Goal: Book appointment/travel/reservation

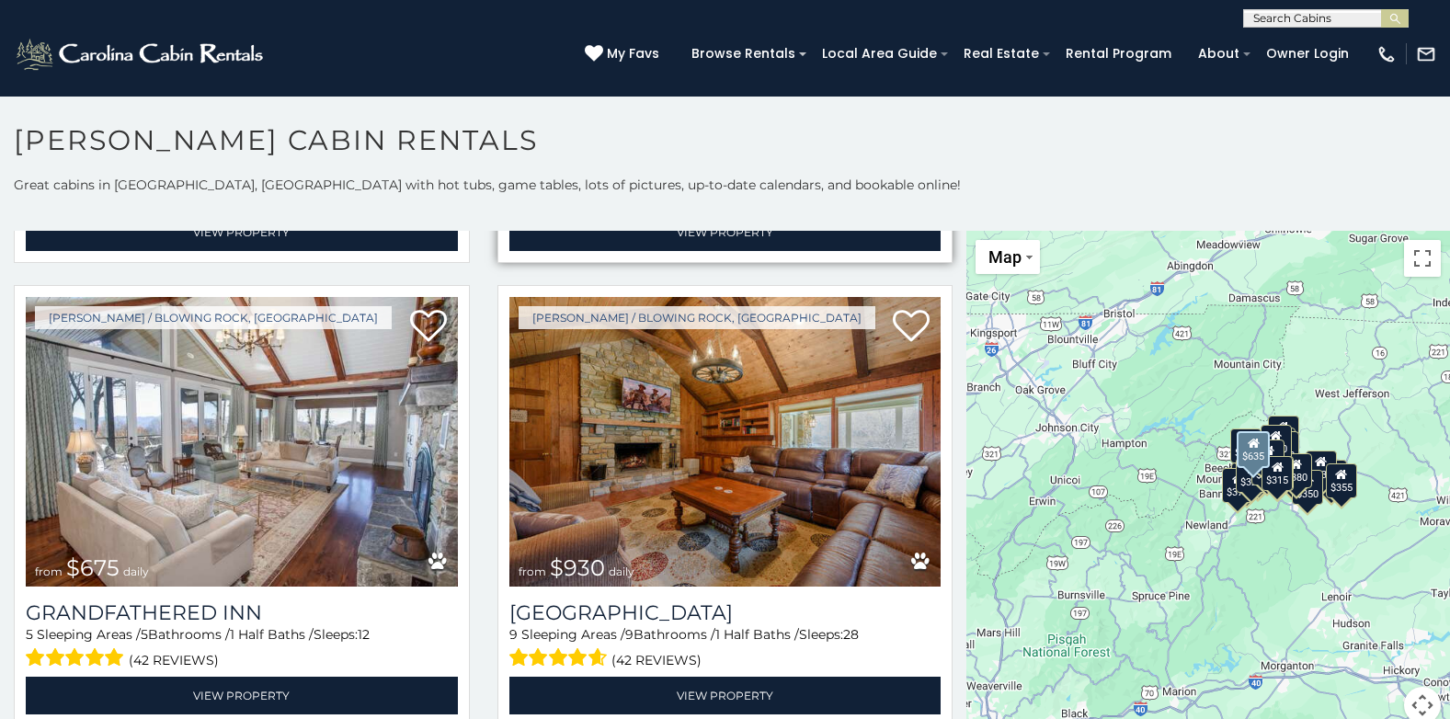
scroll to position [1380, 0]
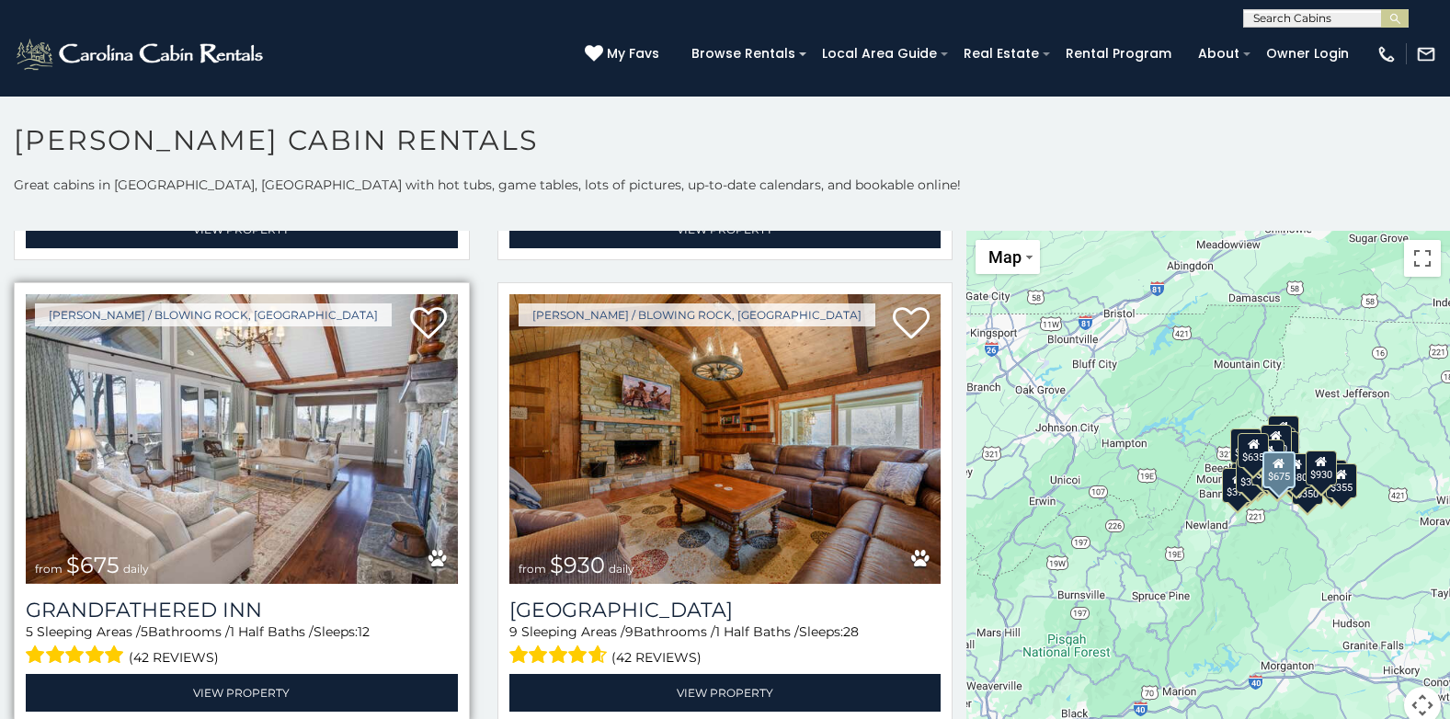
click at [293, 441] on img at bounding box center [242, 439] width 432 height 290
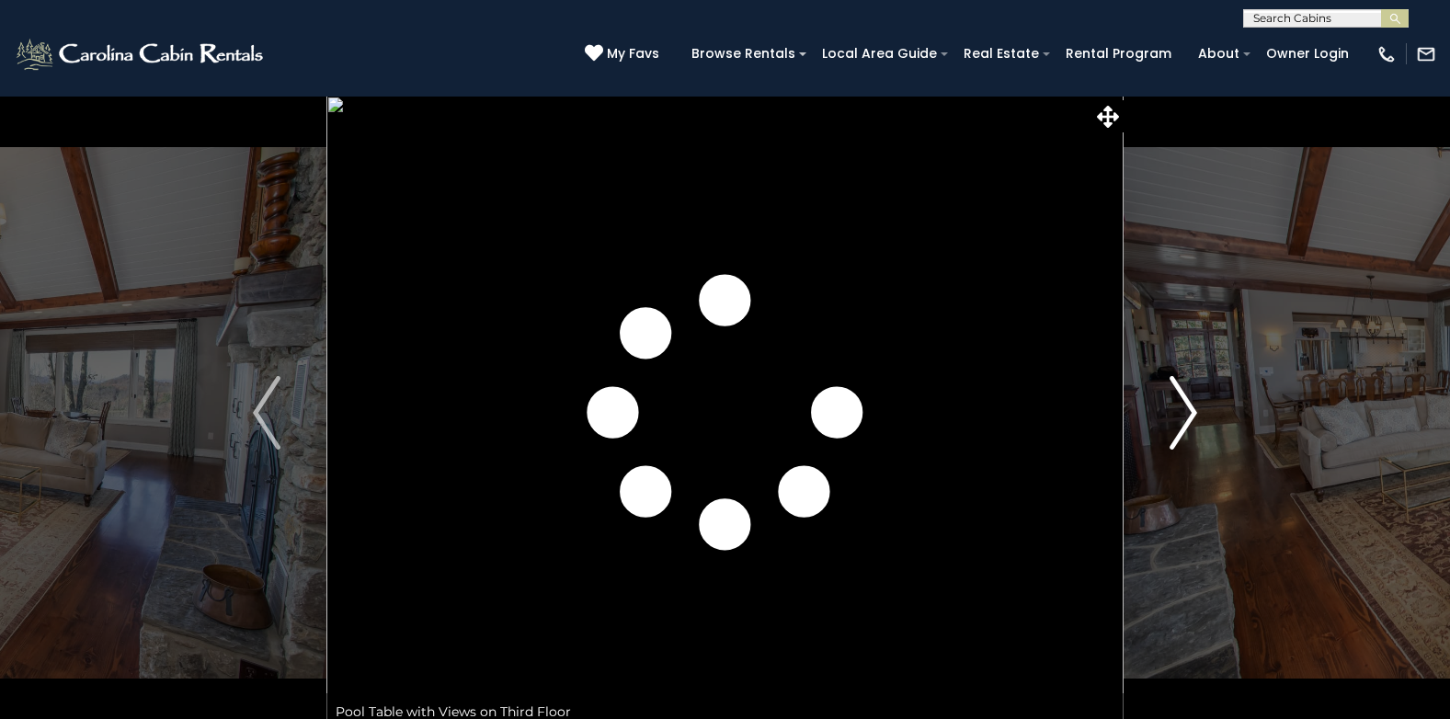
click at [1184, 428] on img "Next" at bounding box center [1184, 413] width 28 height 74
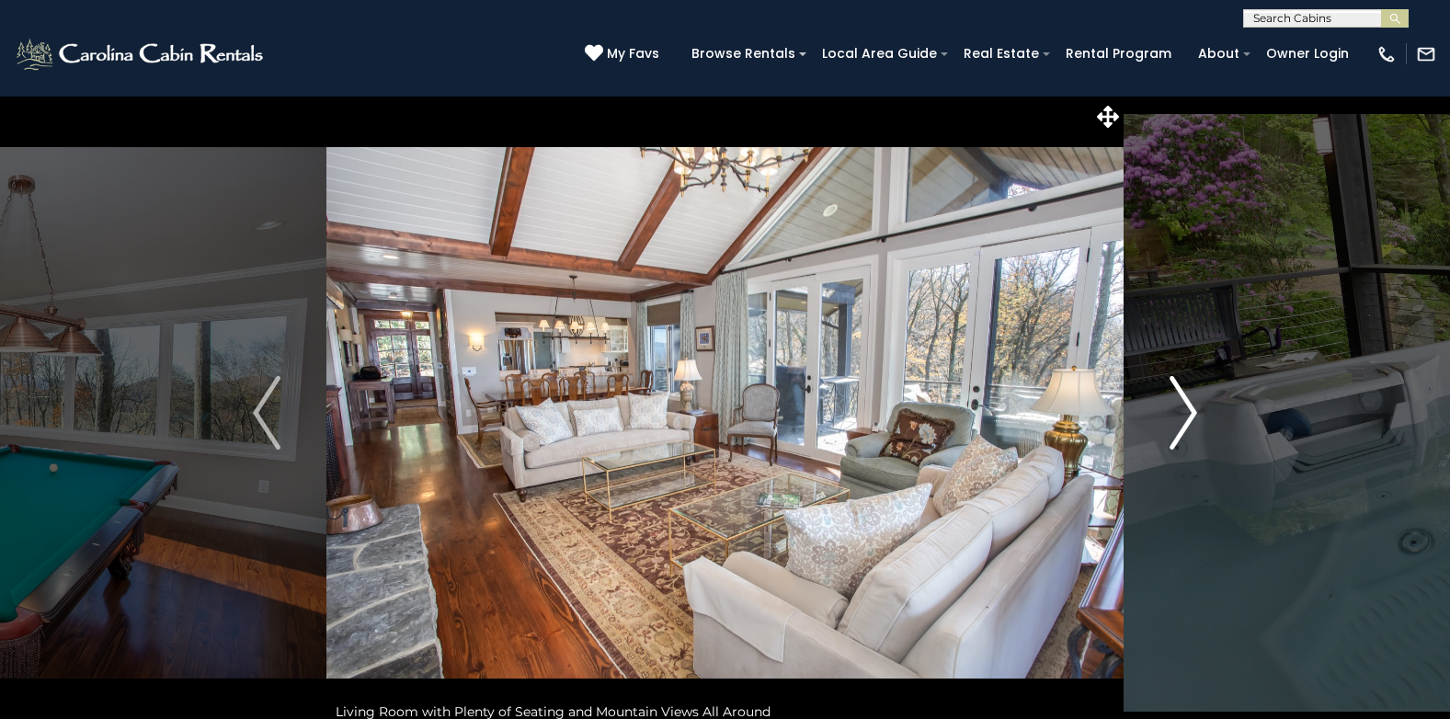
click at [1184, 428] on img "Next" at bounding box center [1184, 413] width 28 height 74
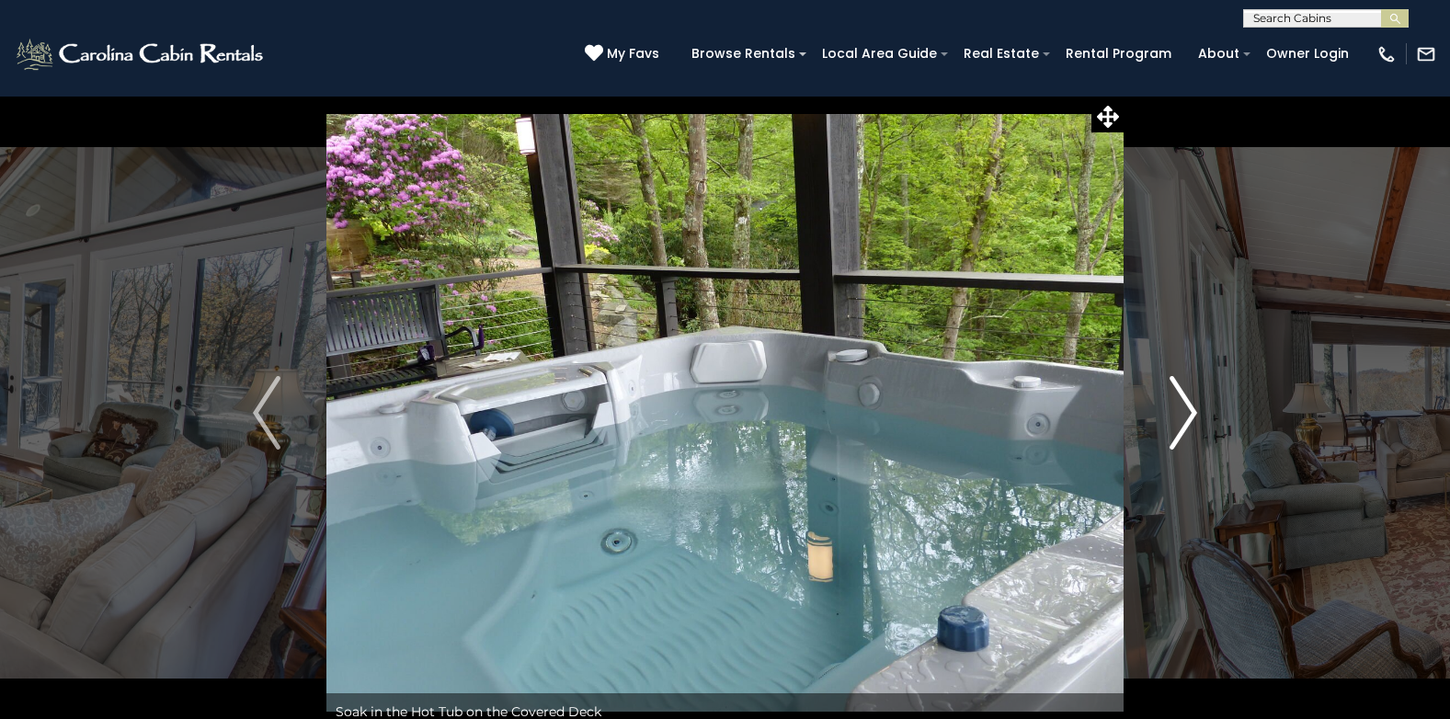
click at [1184, 428] on img "Next" at bounding box center [1184, 413] width 28 height 74
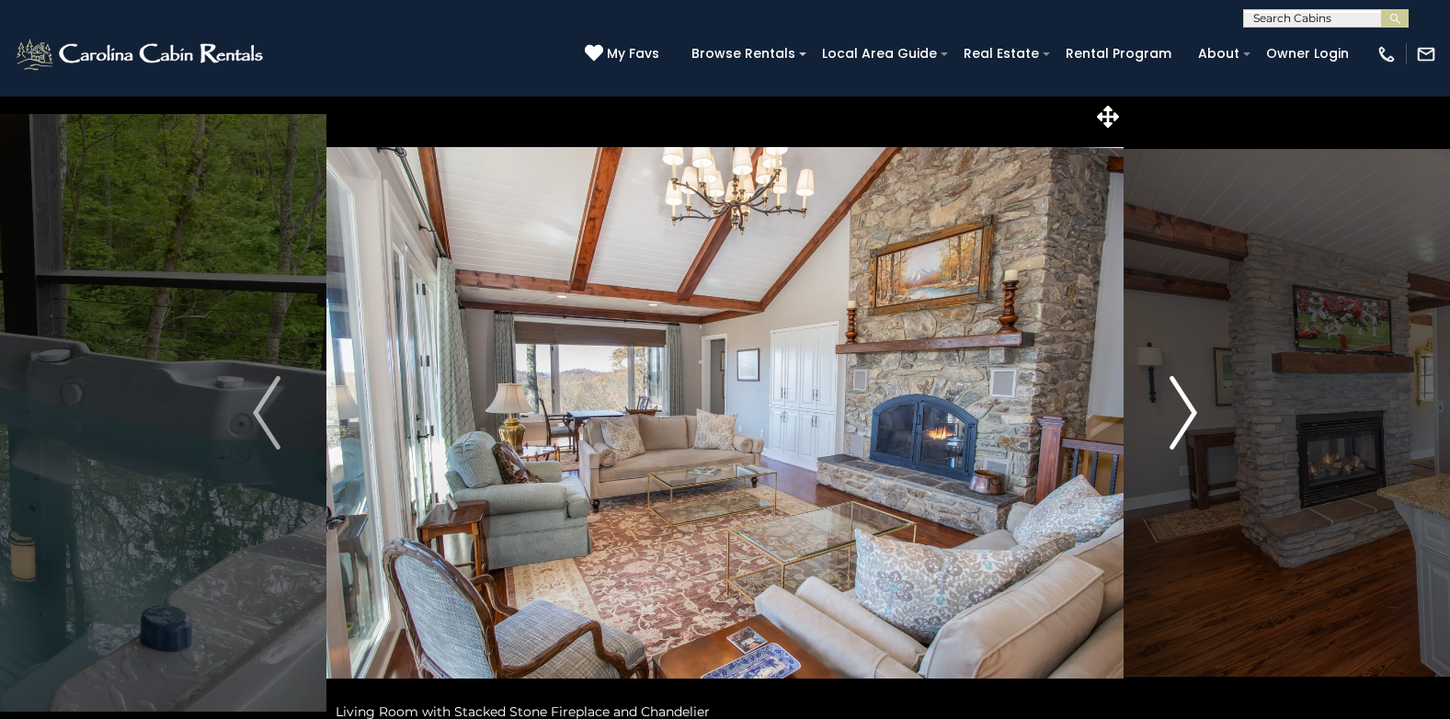
click at [1184, 428] on img "Next" at bounding box center [1184, 413] width 28 height 74
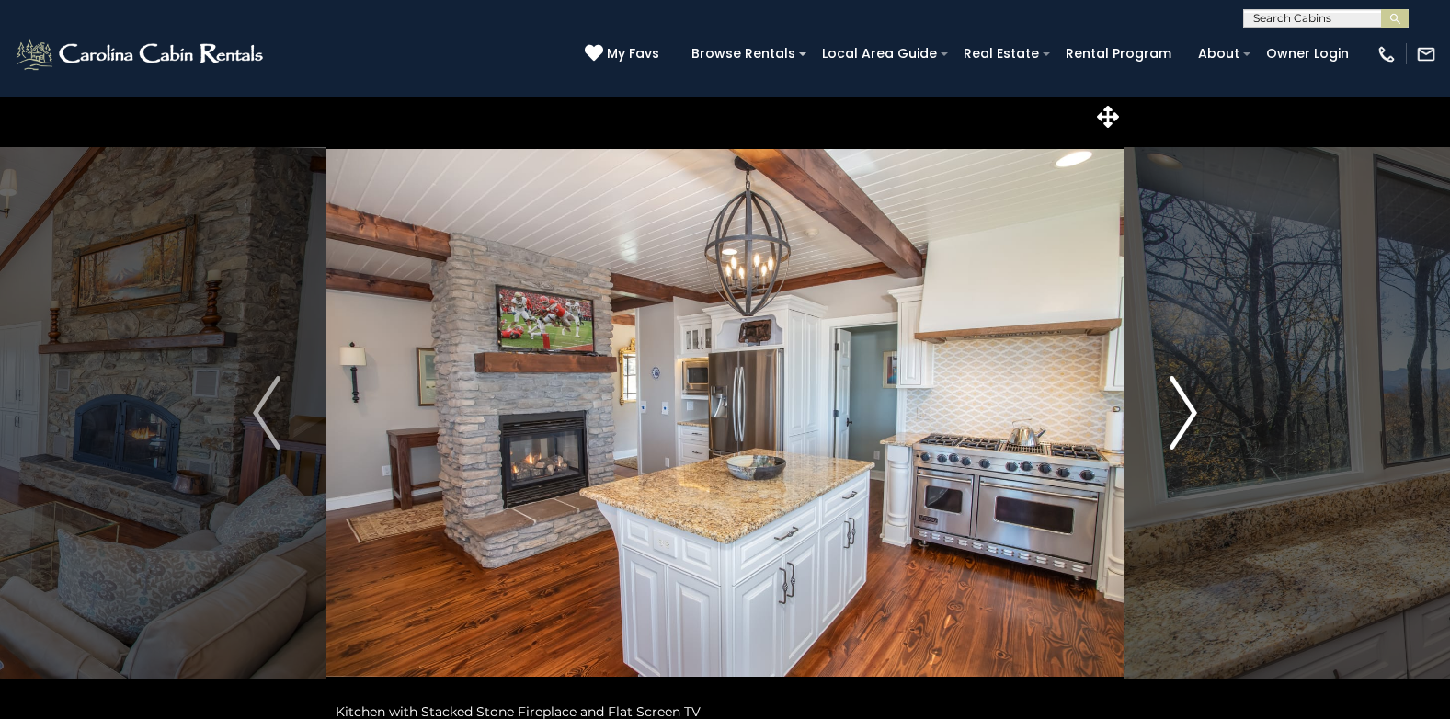
click at [1184, 428] on img "Next" at bounding box center [1184, 413] width 28 height 74
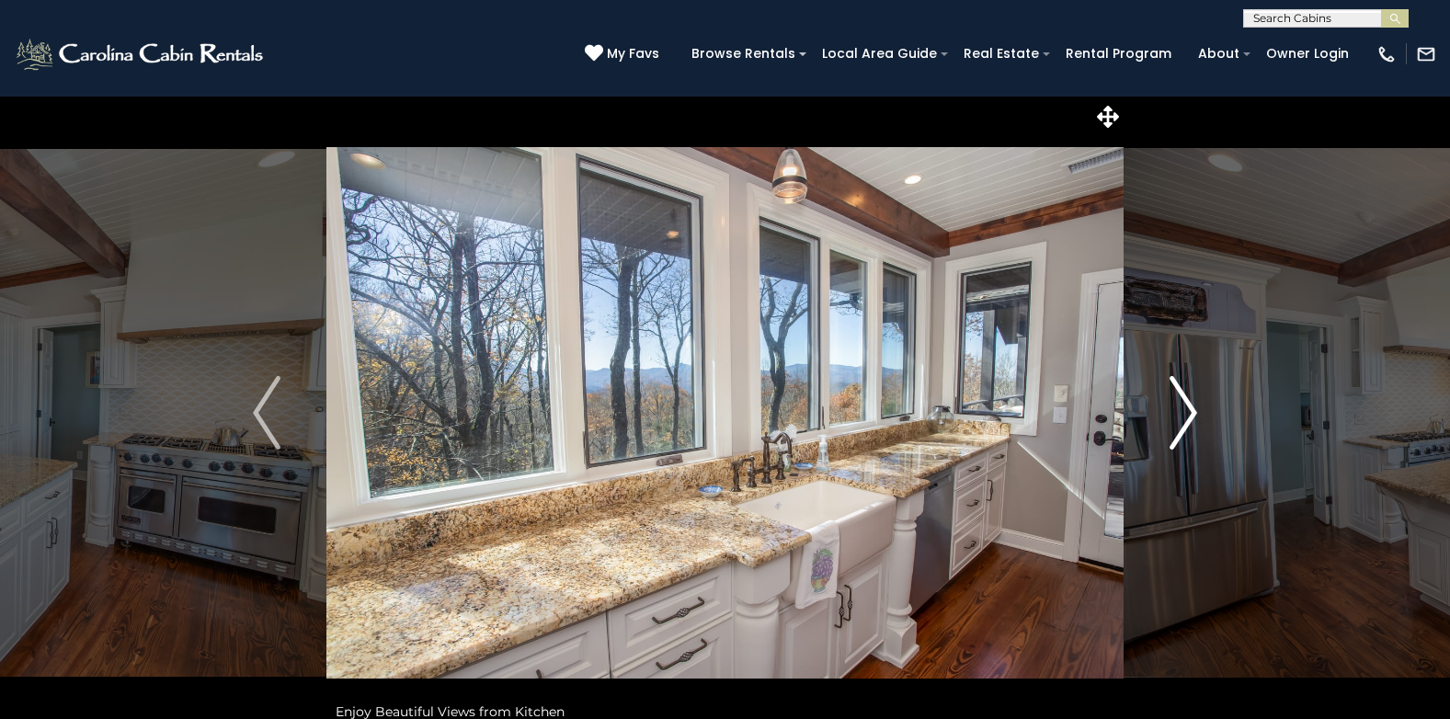
click at [1184, 428] on img "Next" at bounding box center [1184, 413] width 28 height 74
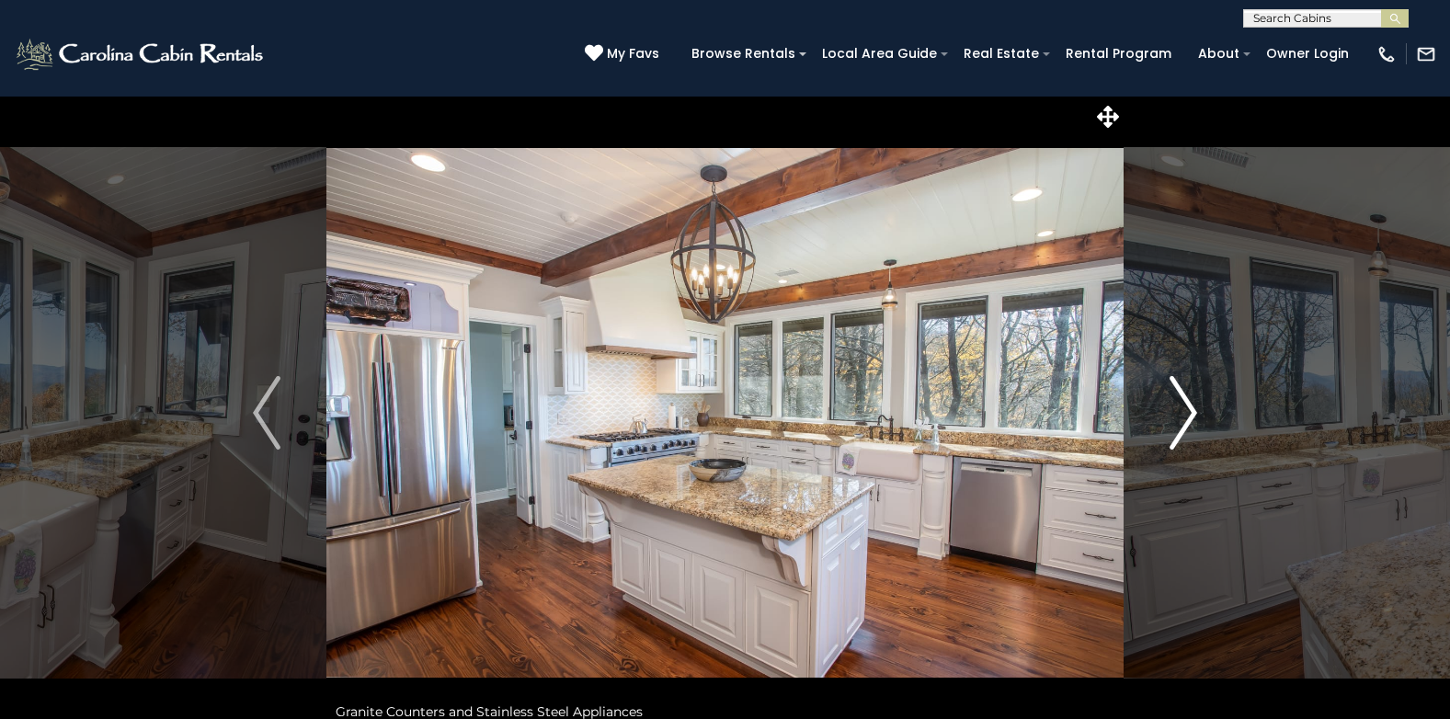
click at [1184, 428] on img "Next" at bounding box center [1184, 413] width 28 height 74
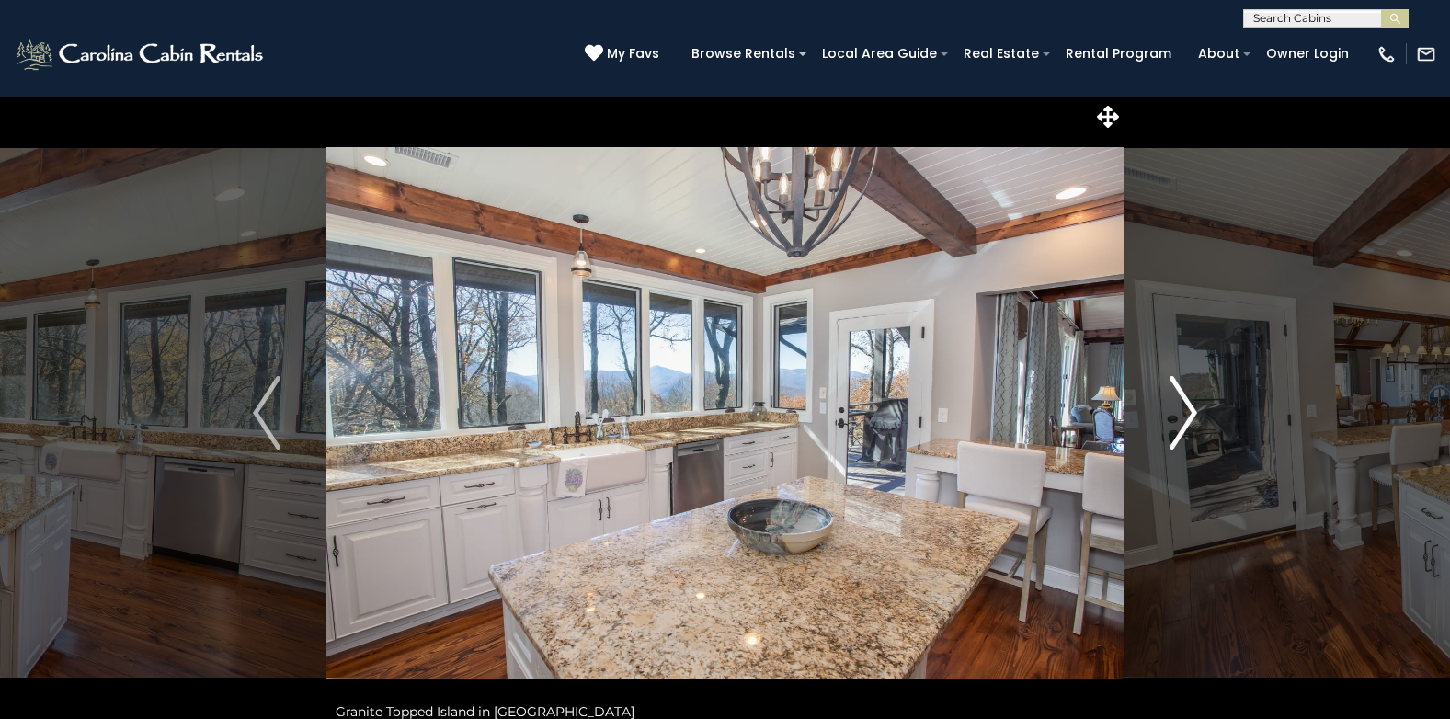
click at [1183, 429] on img "Next" at bounding box center [1184, 413] width 28 height 74
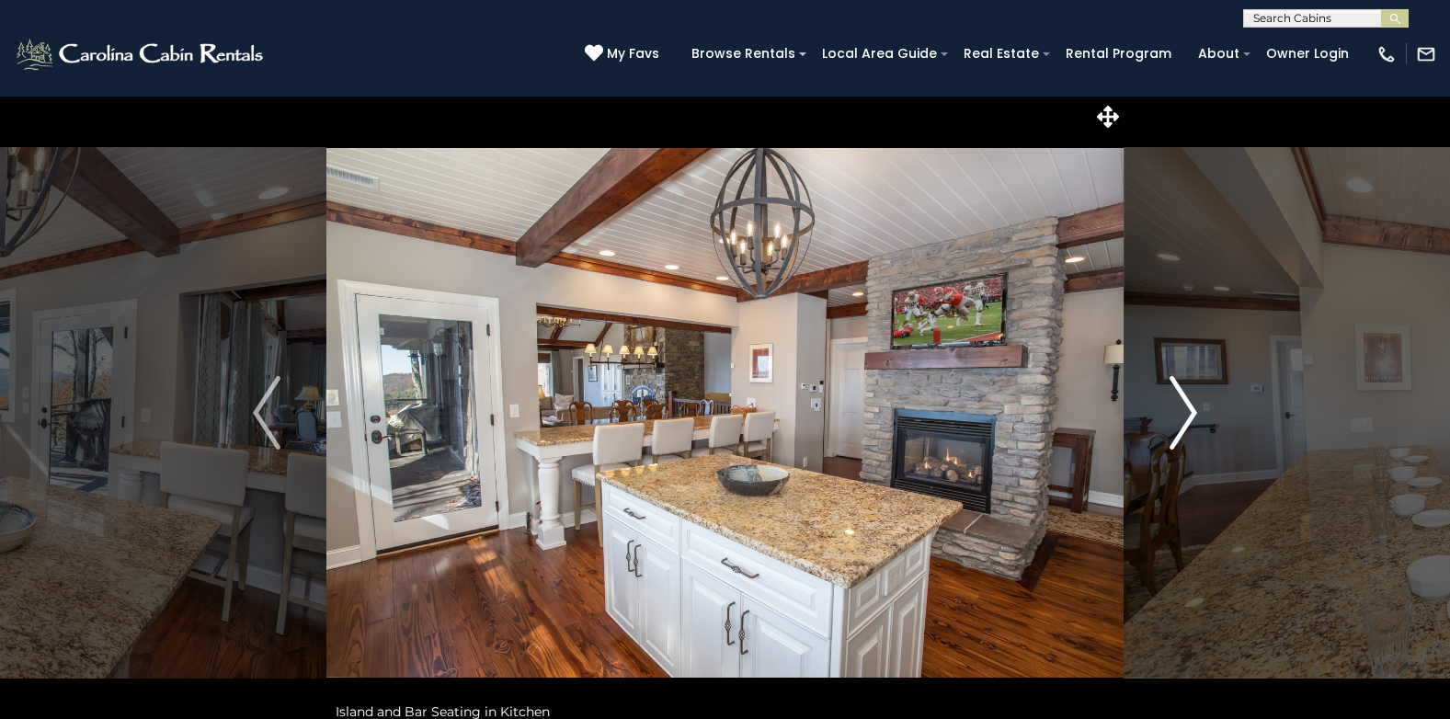
click at [1182, 429] on img "Next" at bounding box center [1184, 413] width 28 height 74
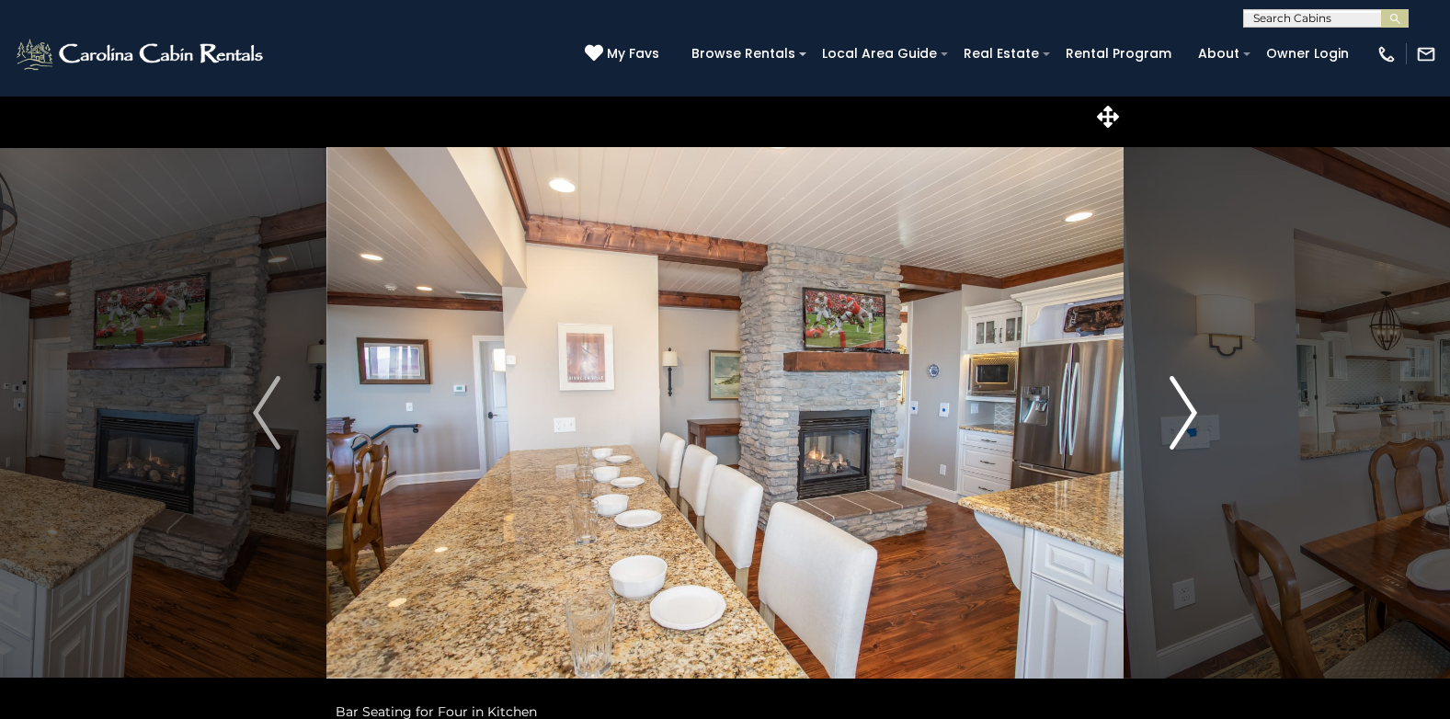
click at [1182, 429] on img "Next" at bounding box center [1184, 413] width 28 height 74
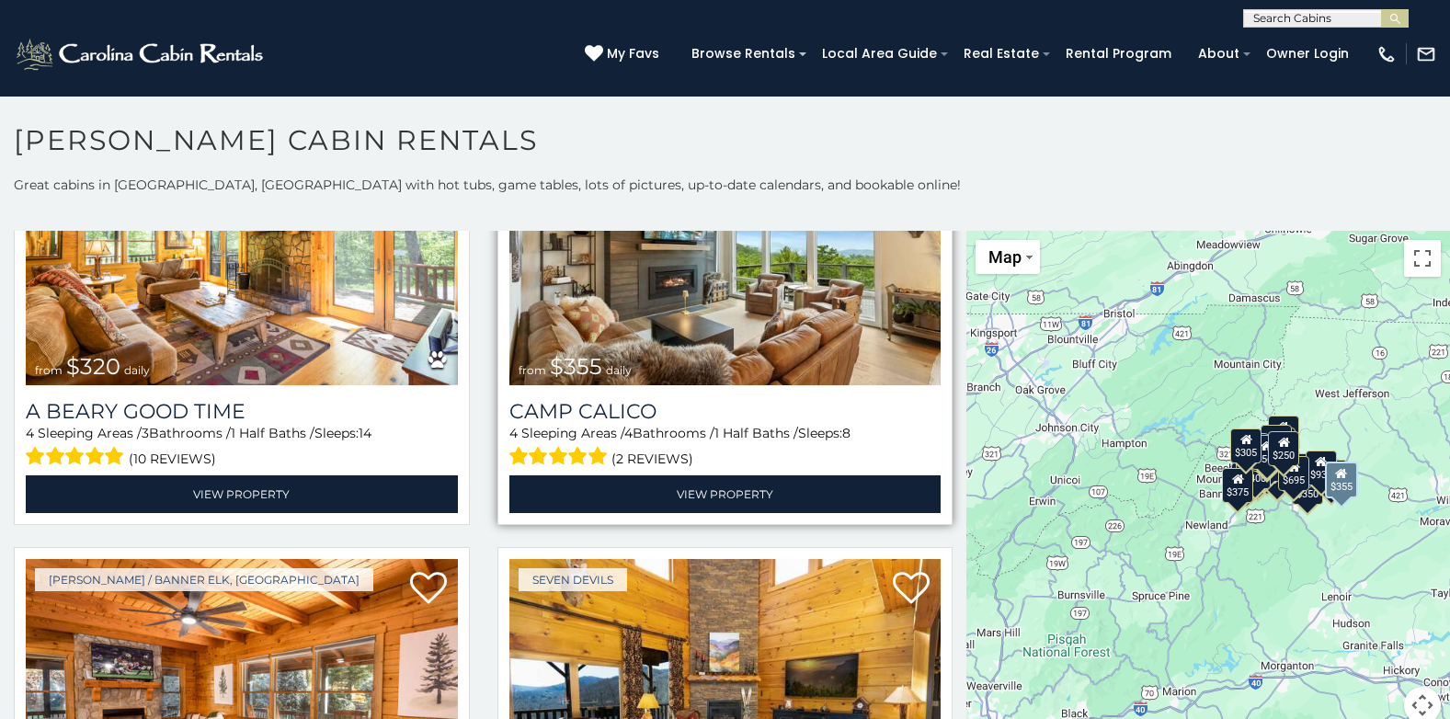
scroll to position [5978, 0]
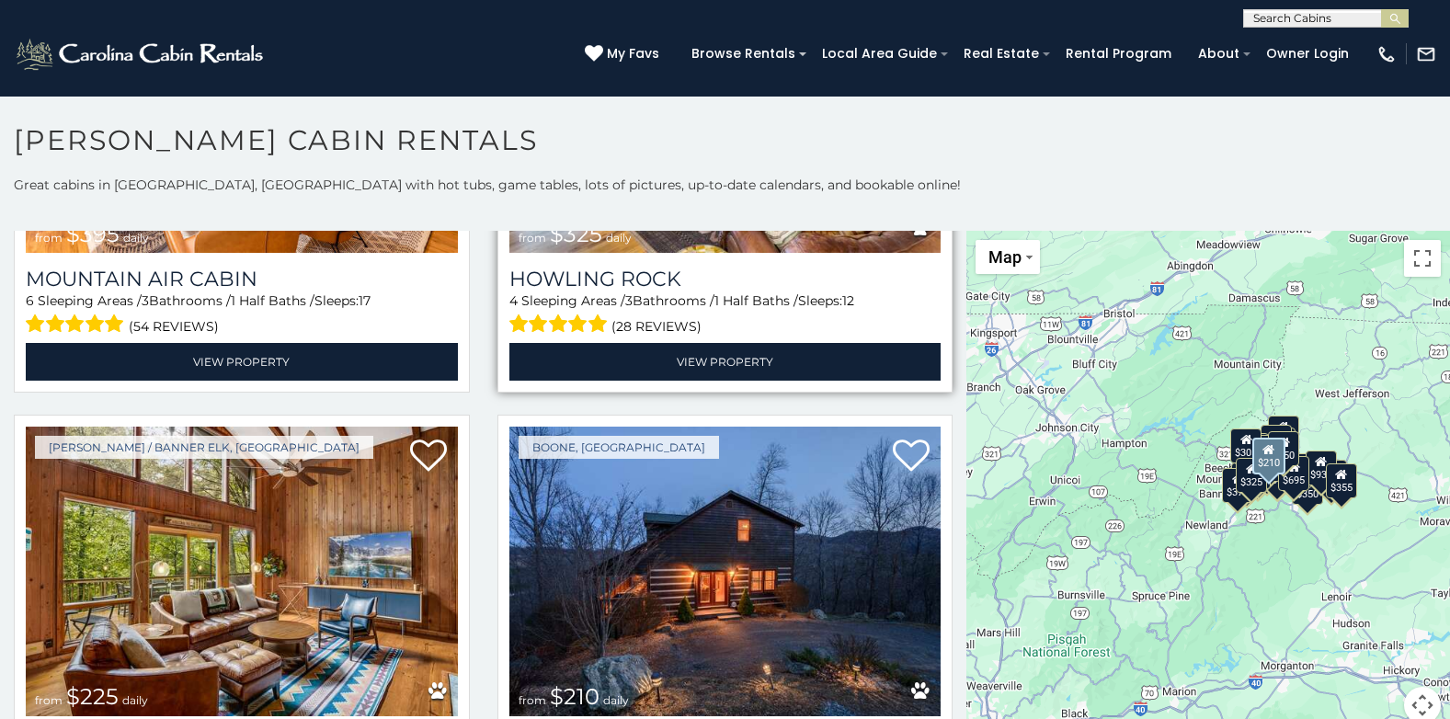
scroll to position [6399, 0]
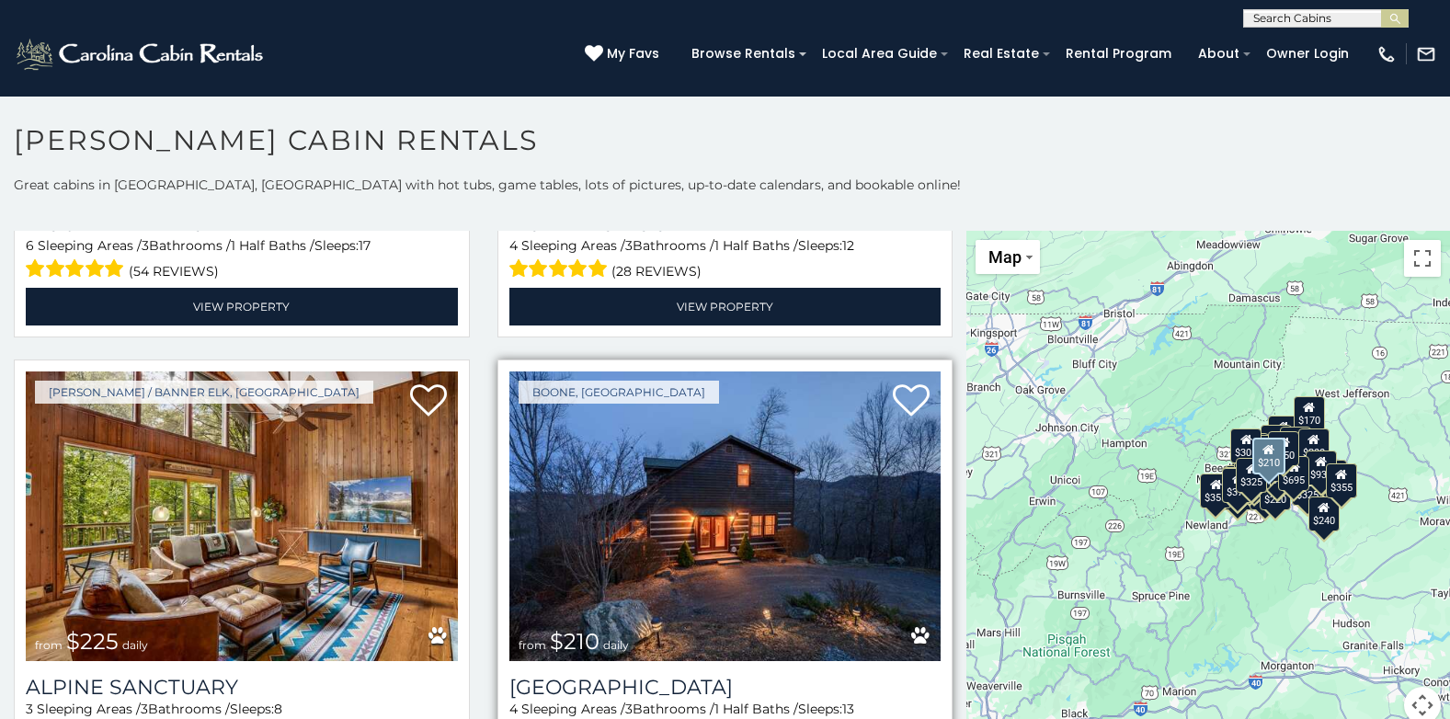
click at [725, 483] on img at bounding box center [726, 517] width 432 height 290
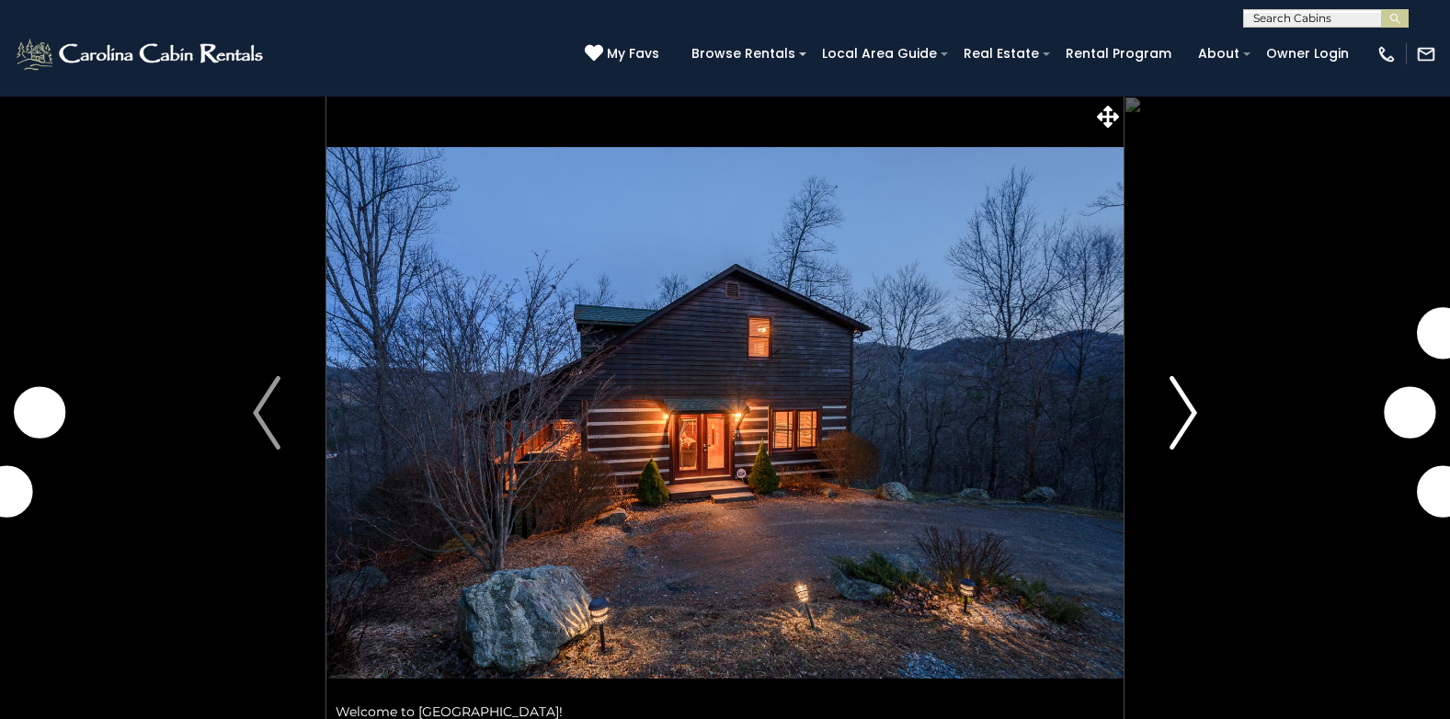
click at [1180, 424] on img "Next" at bounding box center [1184, 413] width 28 height 74
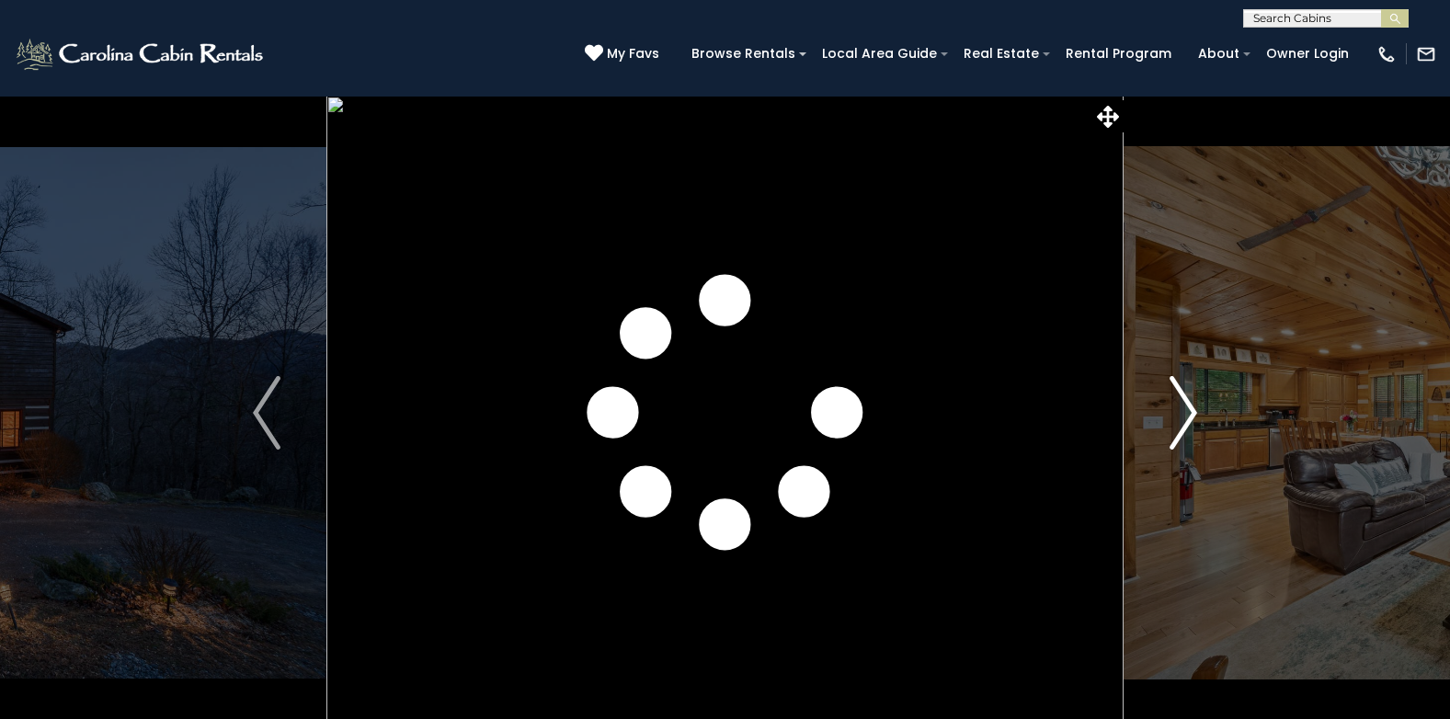
click at [1175, 430] on img "Next" at bounding box center [1184, 413] width 28 height 74
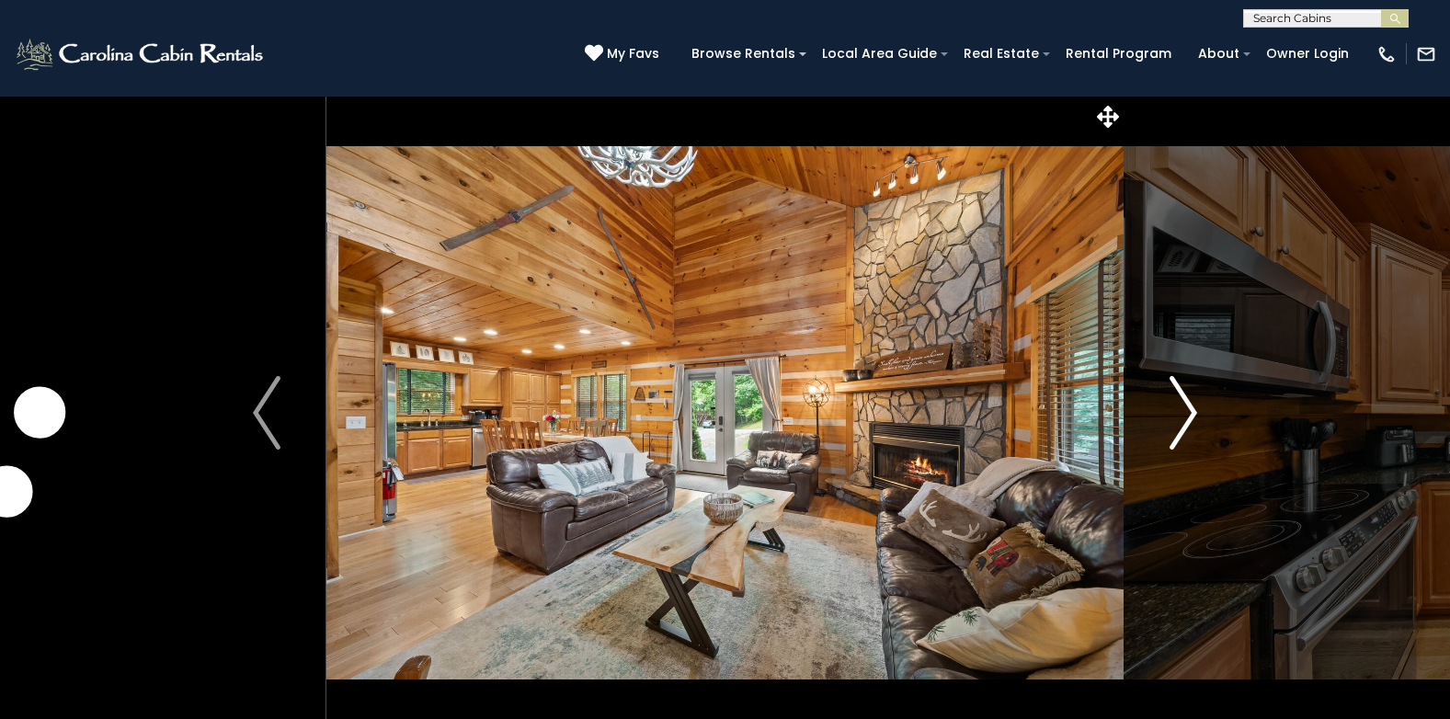
click at [1172, 431] on img "Next" at bounding box center [1184, 413] width 28 height 74
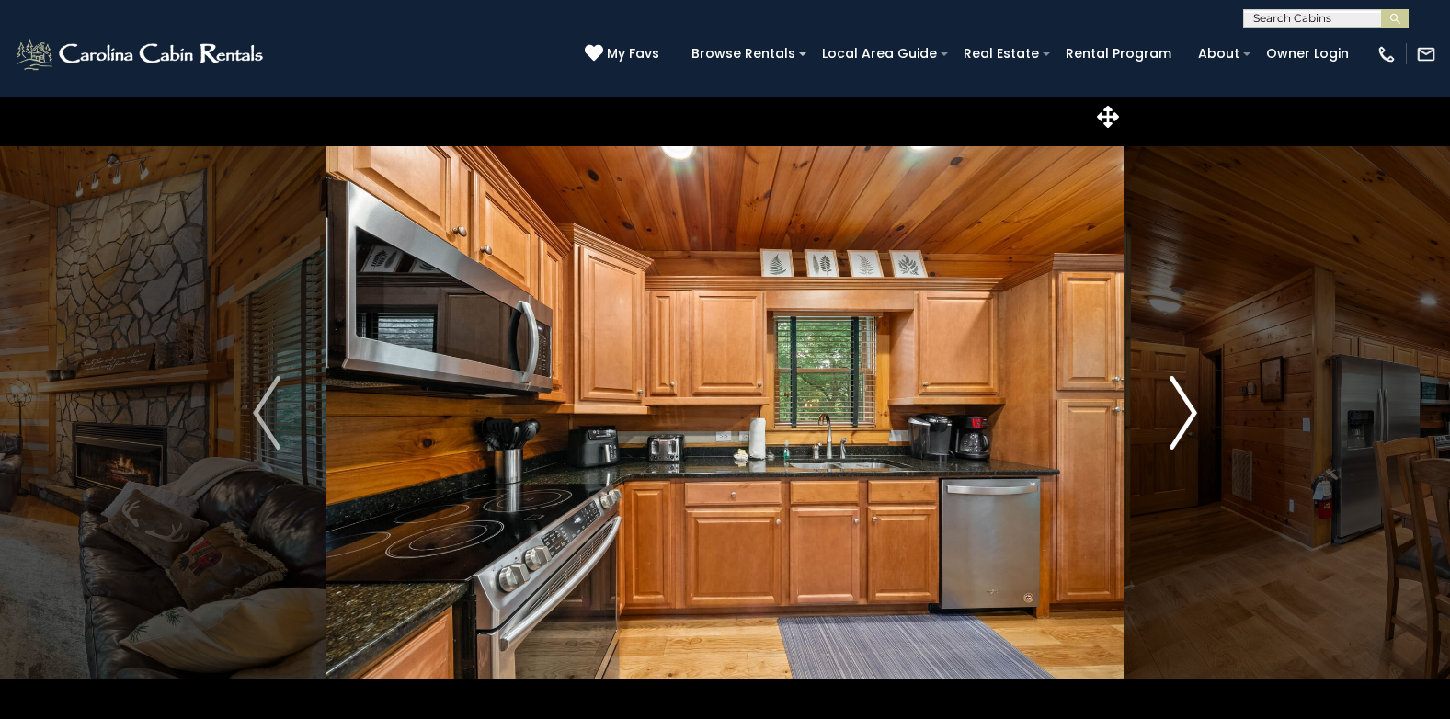
click at [1172, 431] on img "Next" at bounding box center [1184, 413] width 28 height 74
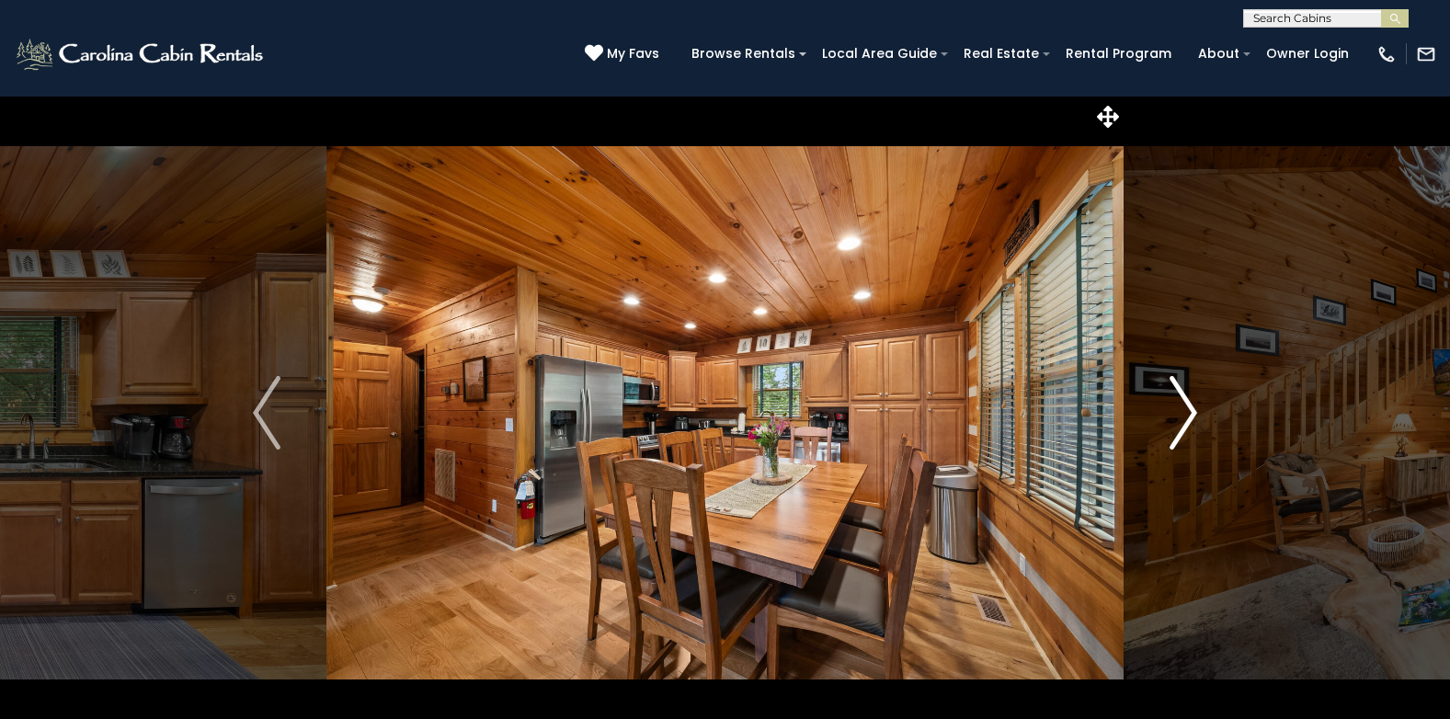
click at [1172, 431] on img "Next" at bounding box center [1184, 413] width 28 height 74
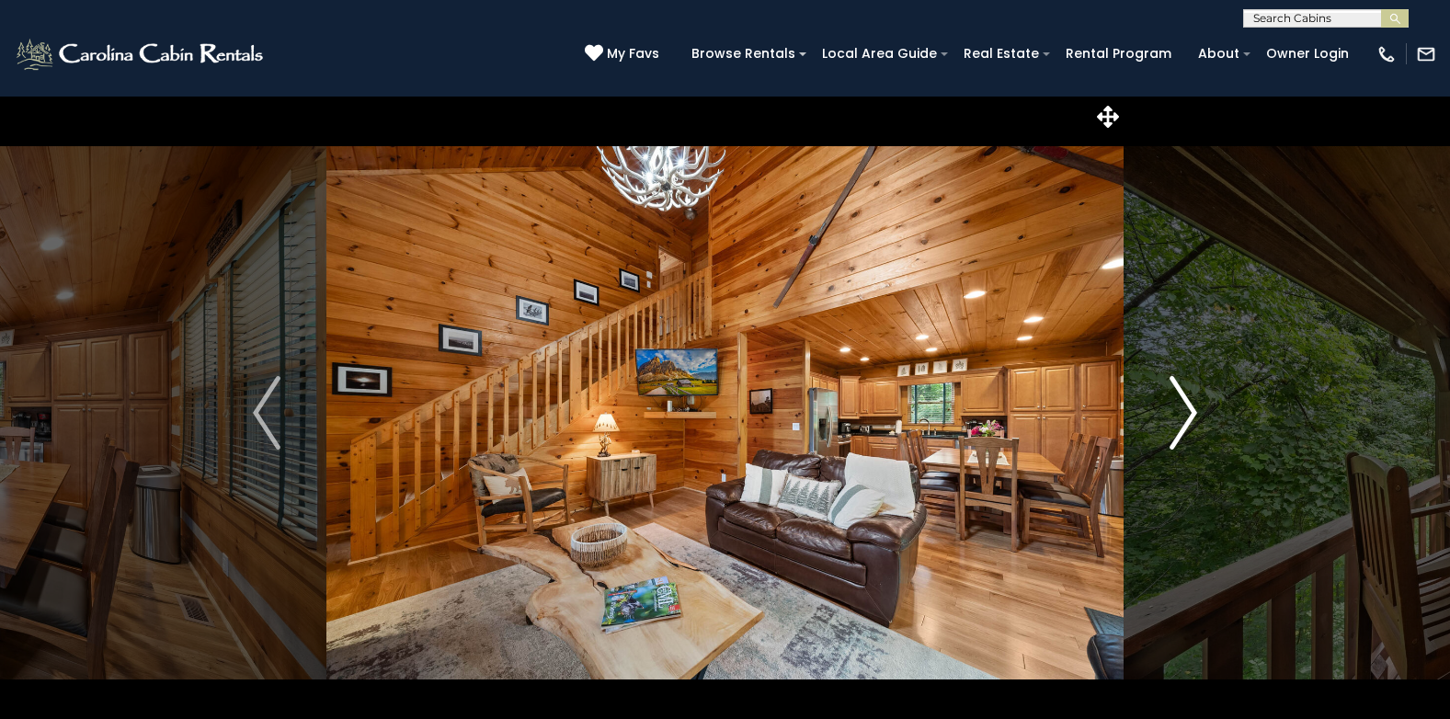
click at [1172, 431] on img "Next" at bounding box center [1184, 413] width 28 height 74
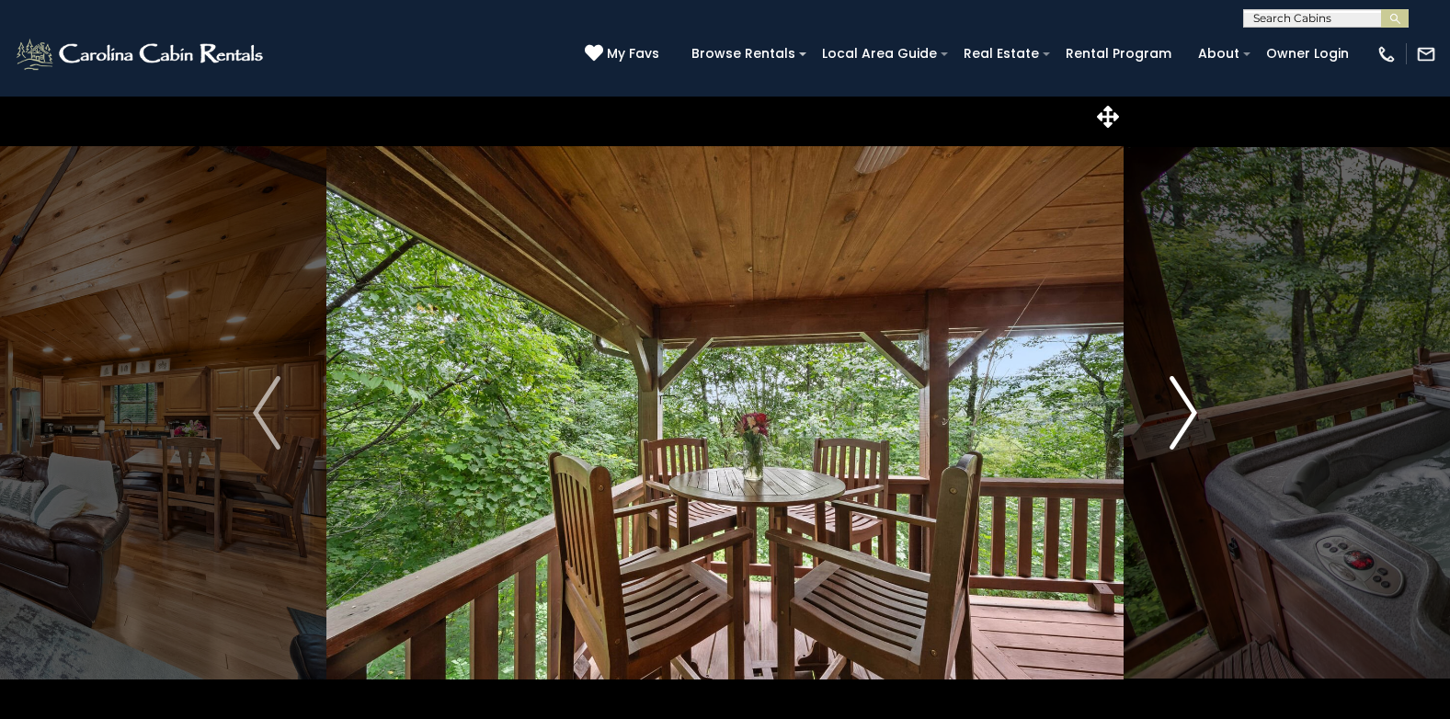
click at [1172, 431] on img "Next" at bounding box center [1184, 413] width 28 height 74
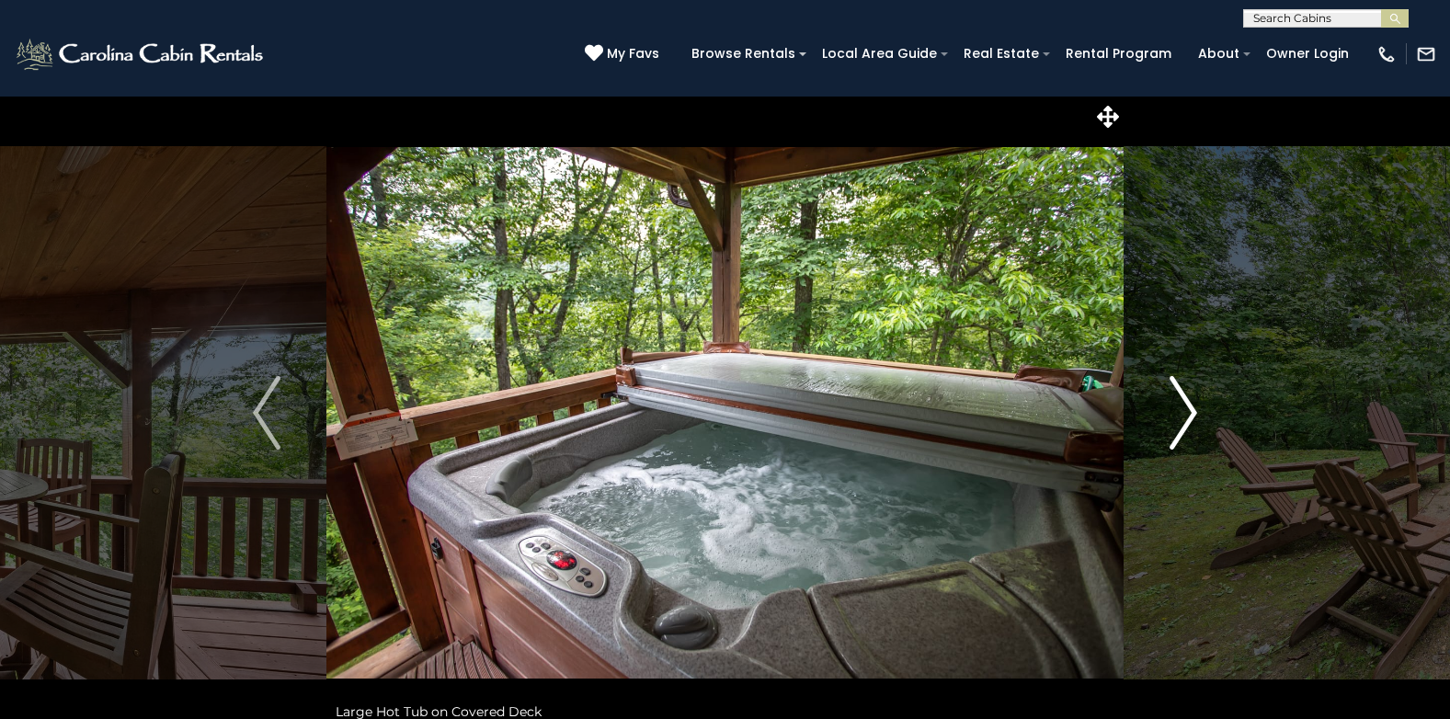
click at [1172, 431] on img "Next" at bounding box center [1184, 413] width 28 height 74
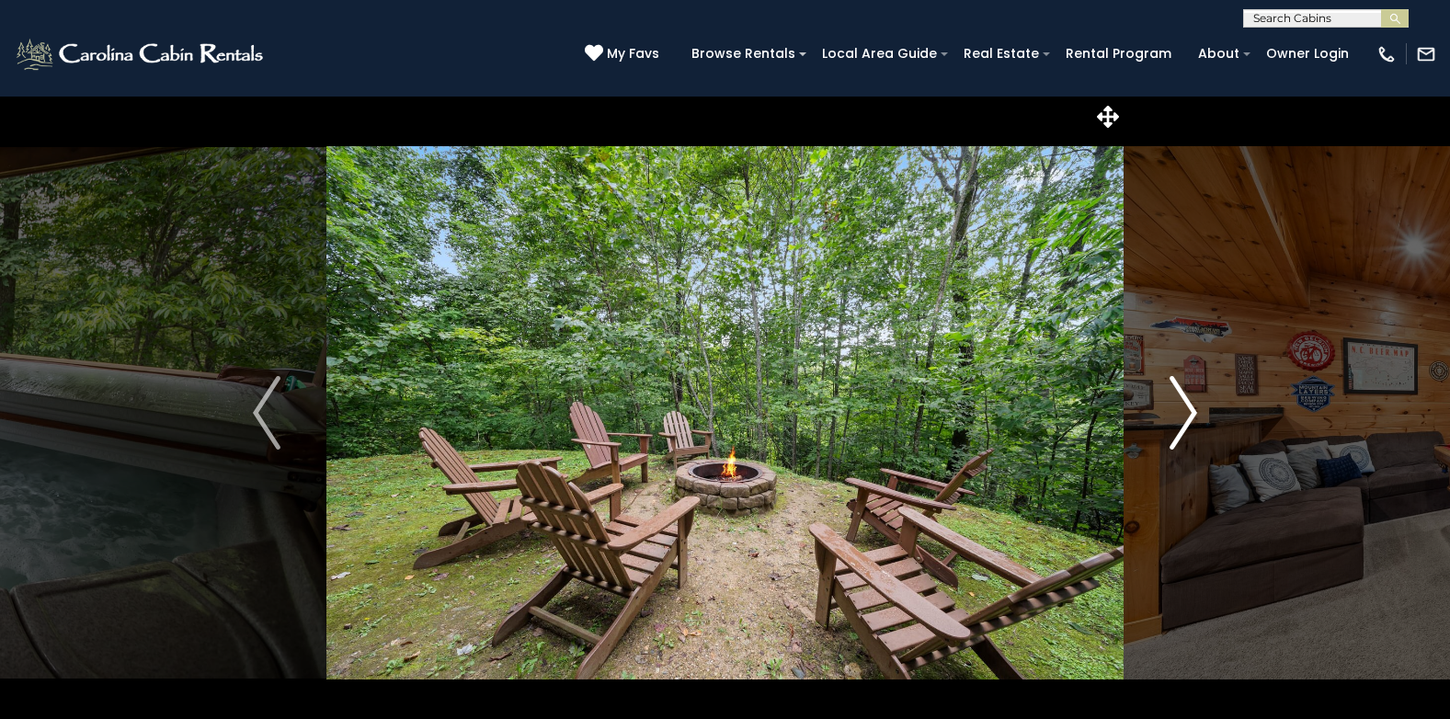
click at [1172, 431] on img "Next" at bounding box center [1184, 413] width 28 height 74
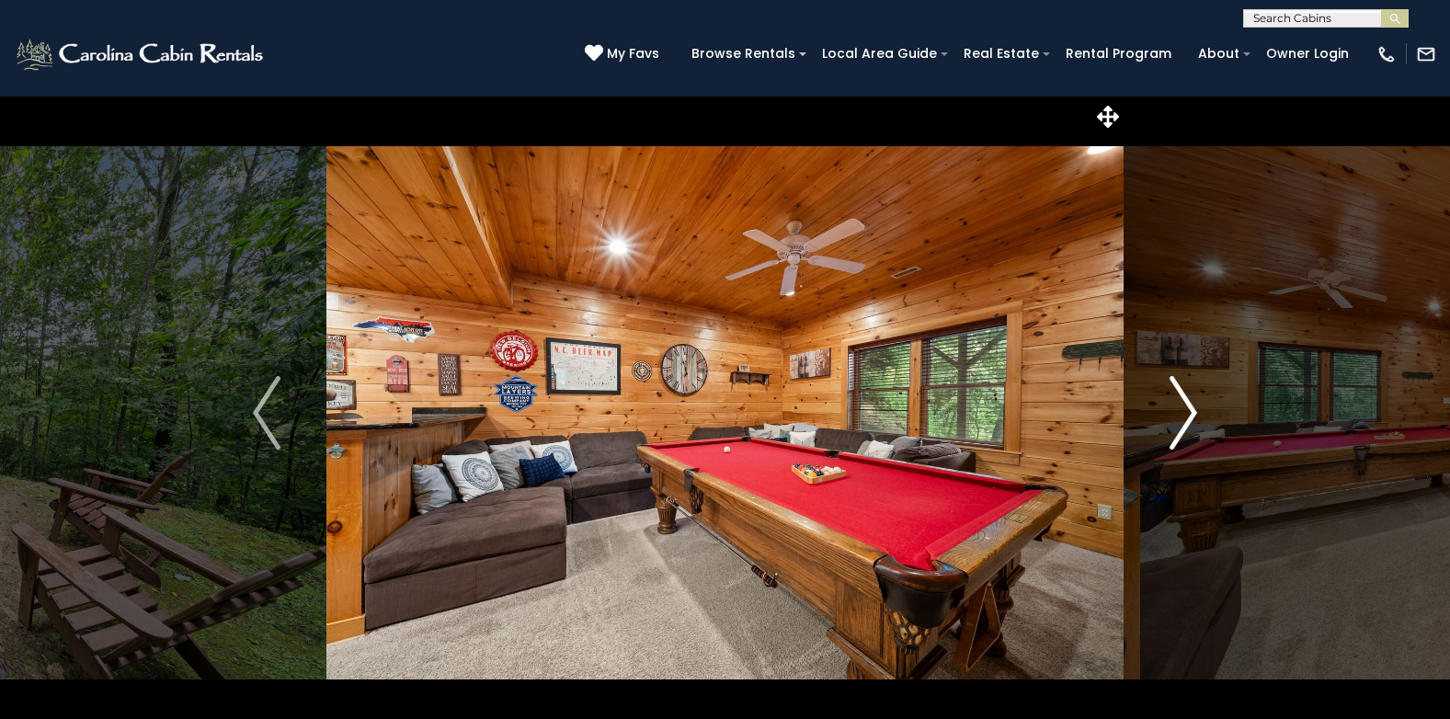
click at [1170, 431] on img "Next" at bounding box center [1184, 413] width 28 height 74
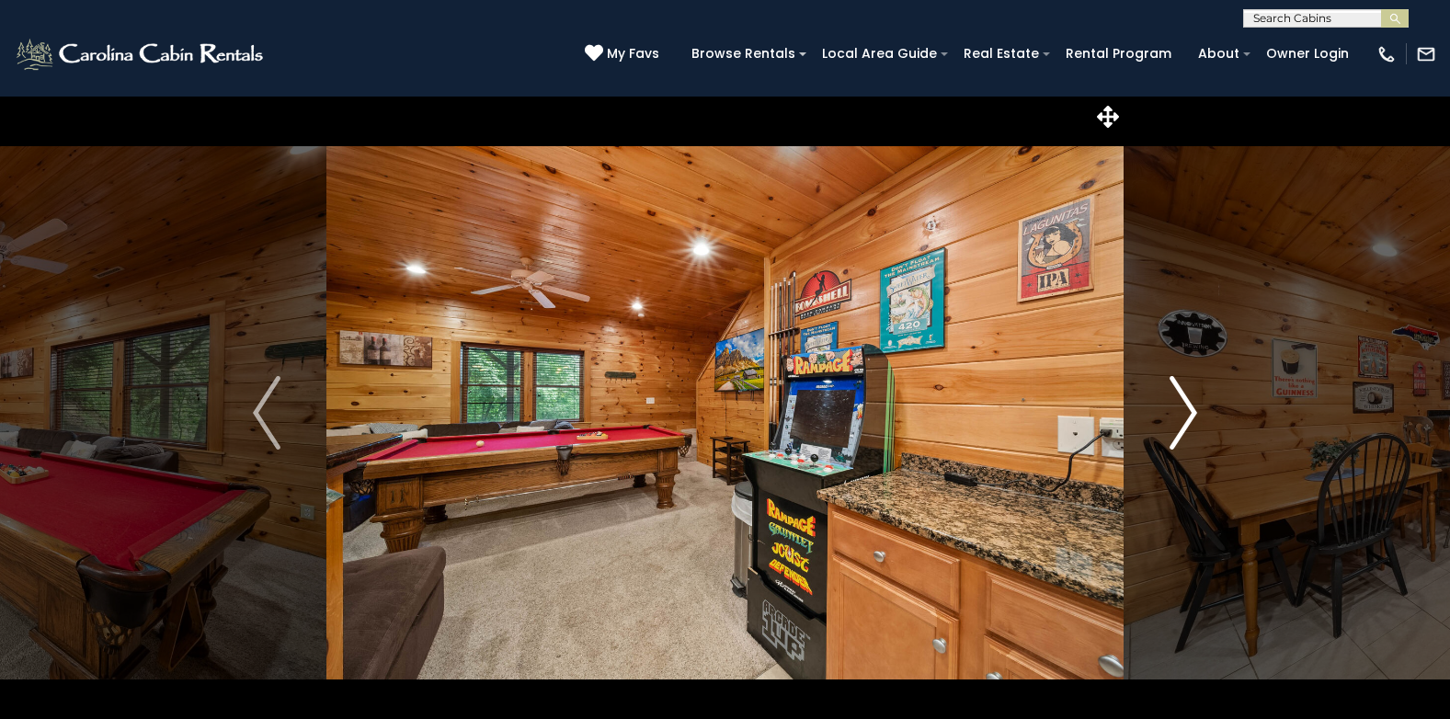
click at [1172, 430] on img "Next" at bounding box center [1184, 413] width 28 height 74
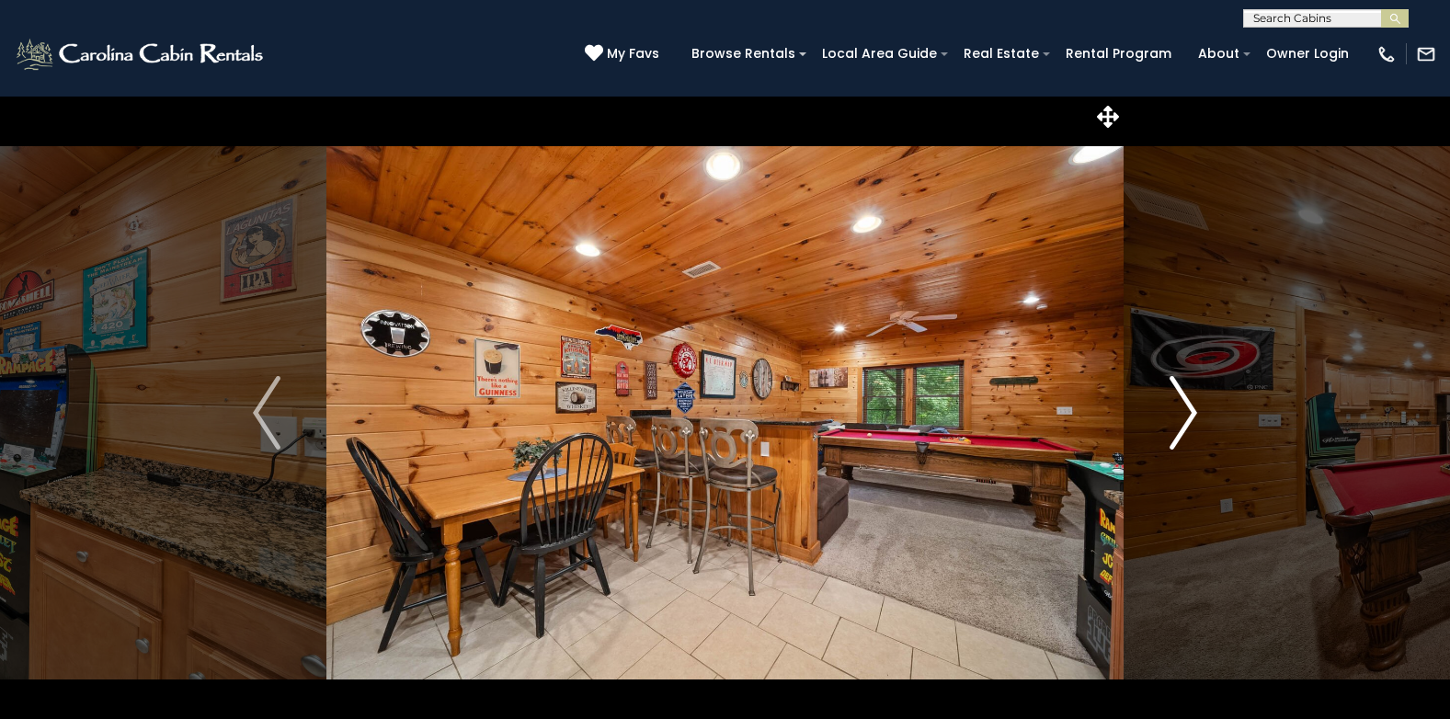
click at [1170, 432] on img "Next" at bounding box center [1184, 413] width 28 height 74
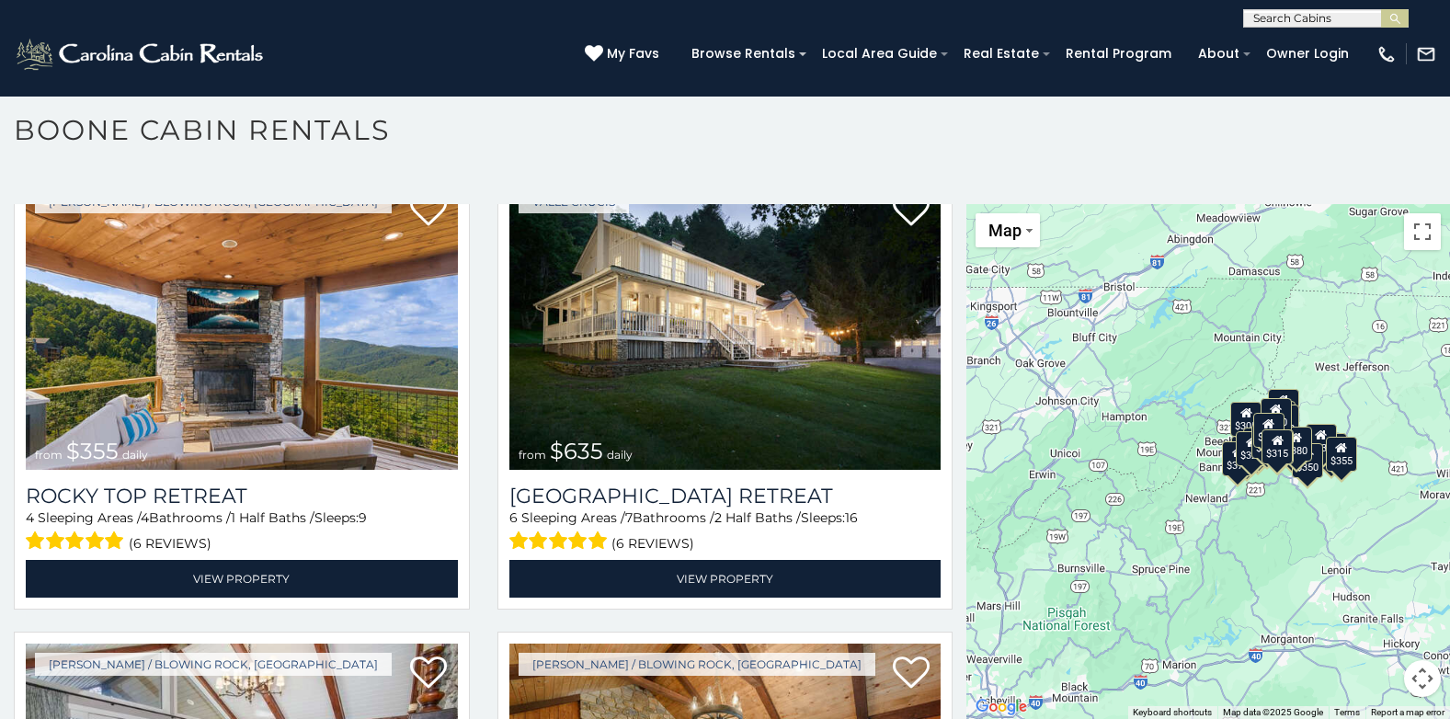
scroll to position [1012, 0]
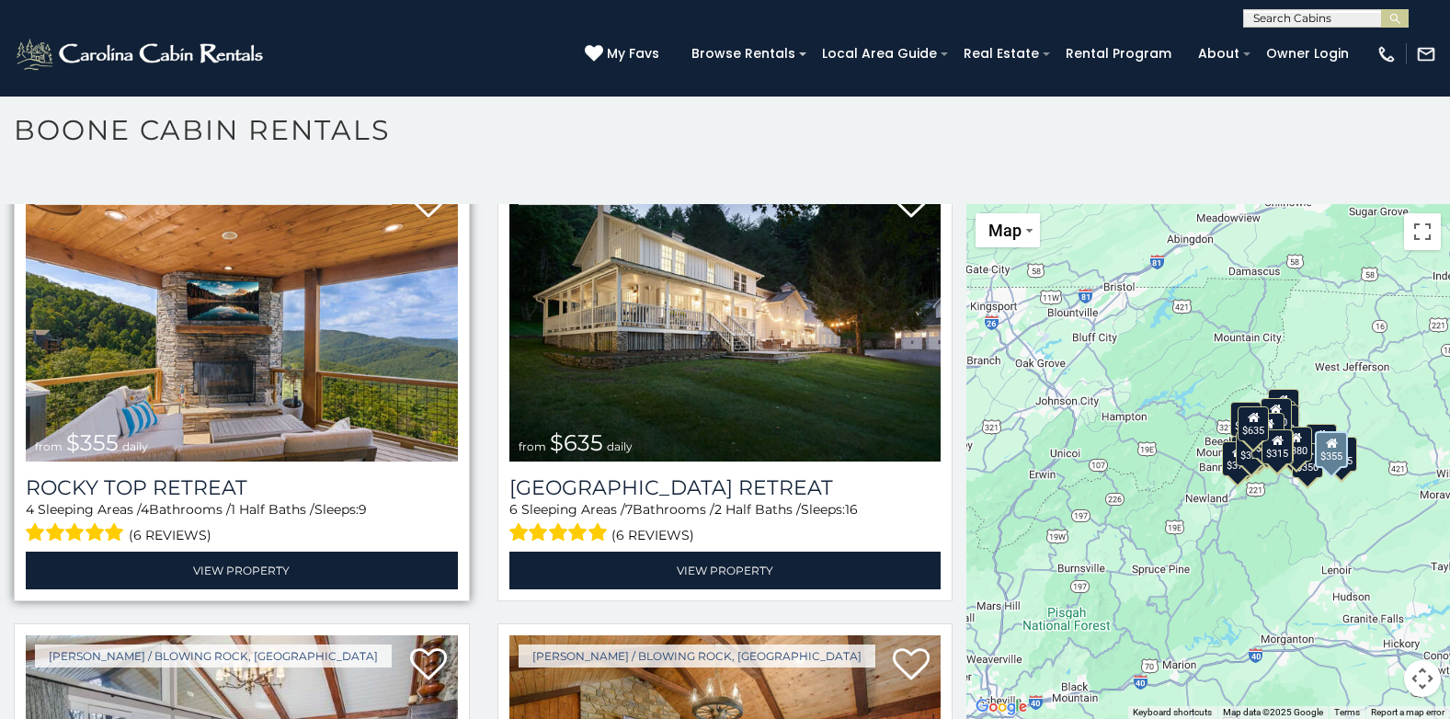
click at [325, 348] on img at bounding box center [242, 318] width 432 height 290
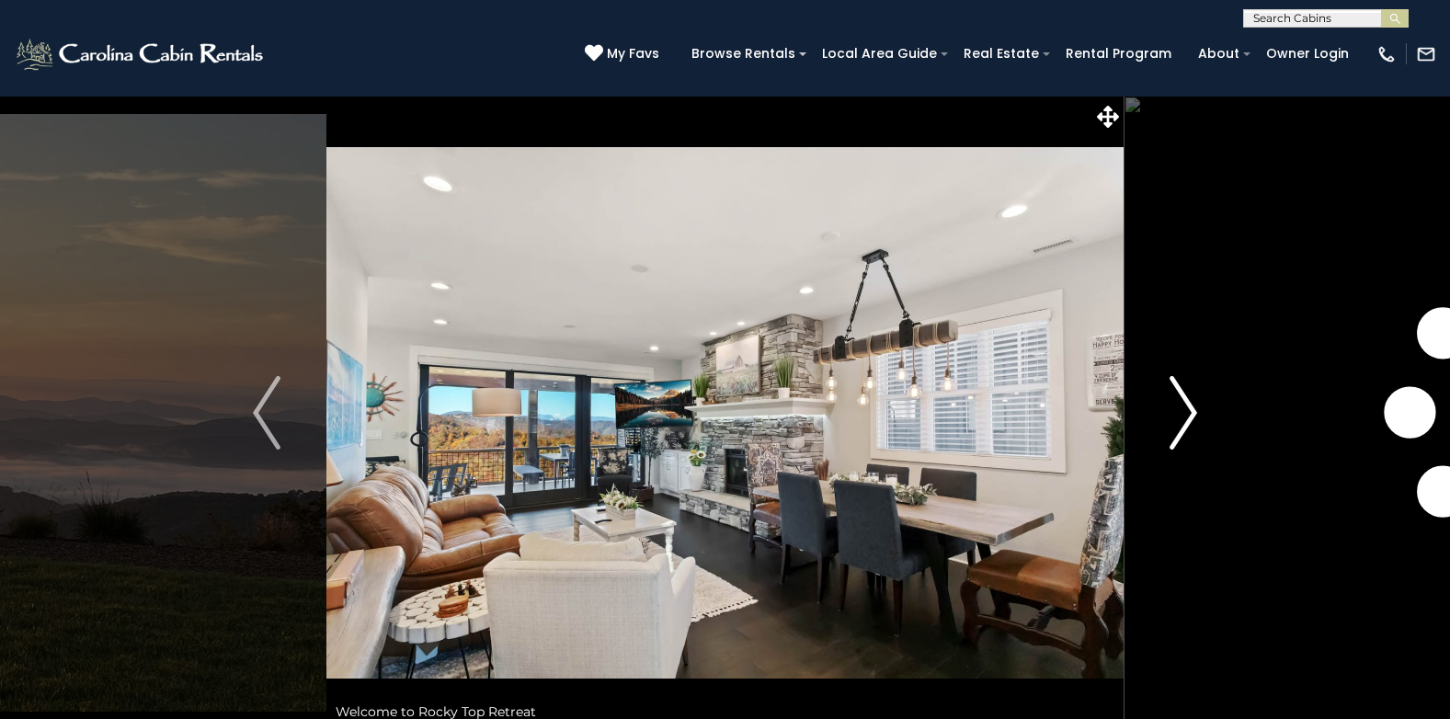
click at [1185, 423] on img "Next" at bounding box center [1184, 413] width 28 height 74
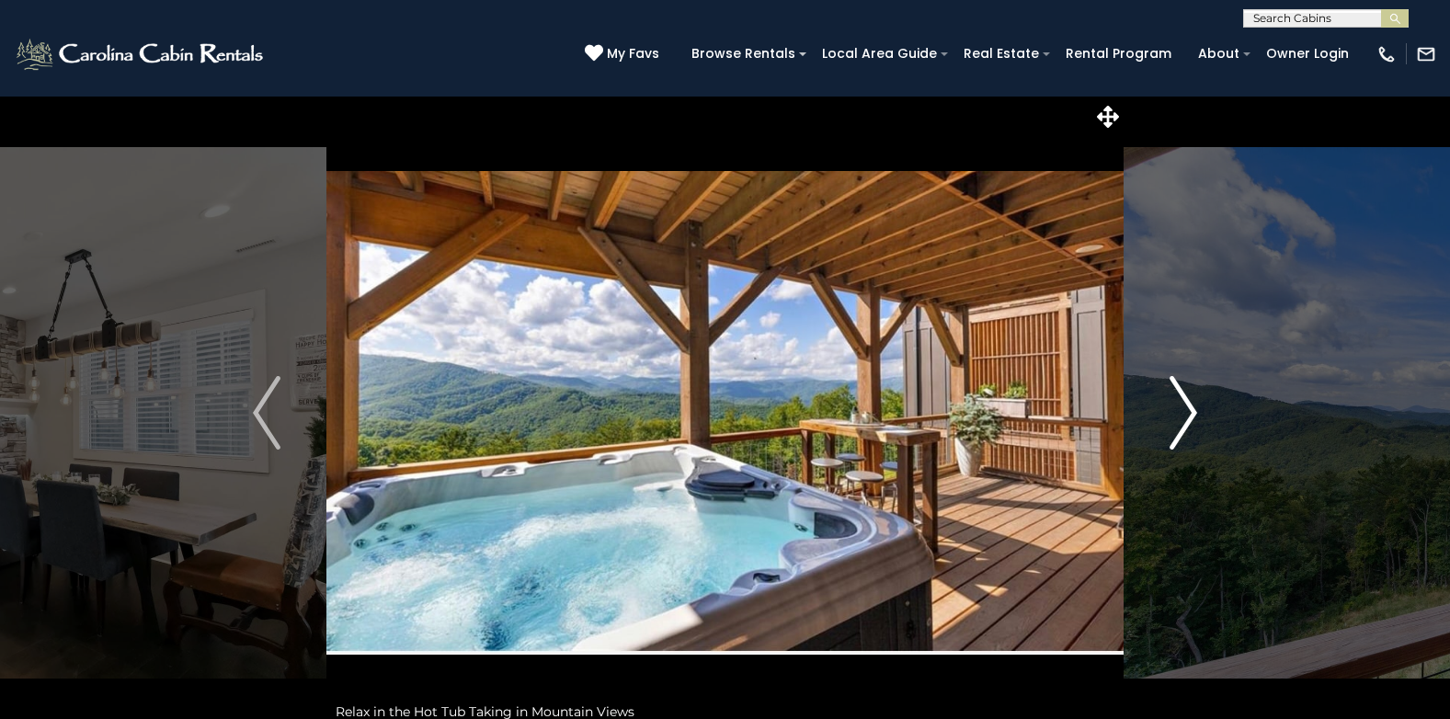
click at [1186, 424] on img "Next" at bounding box center [1184, 413] width 28 height 74
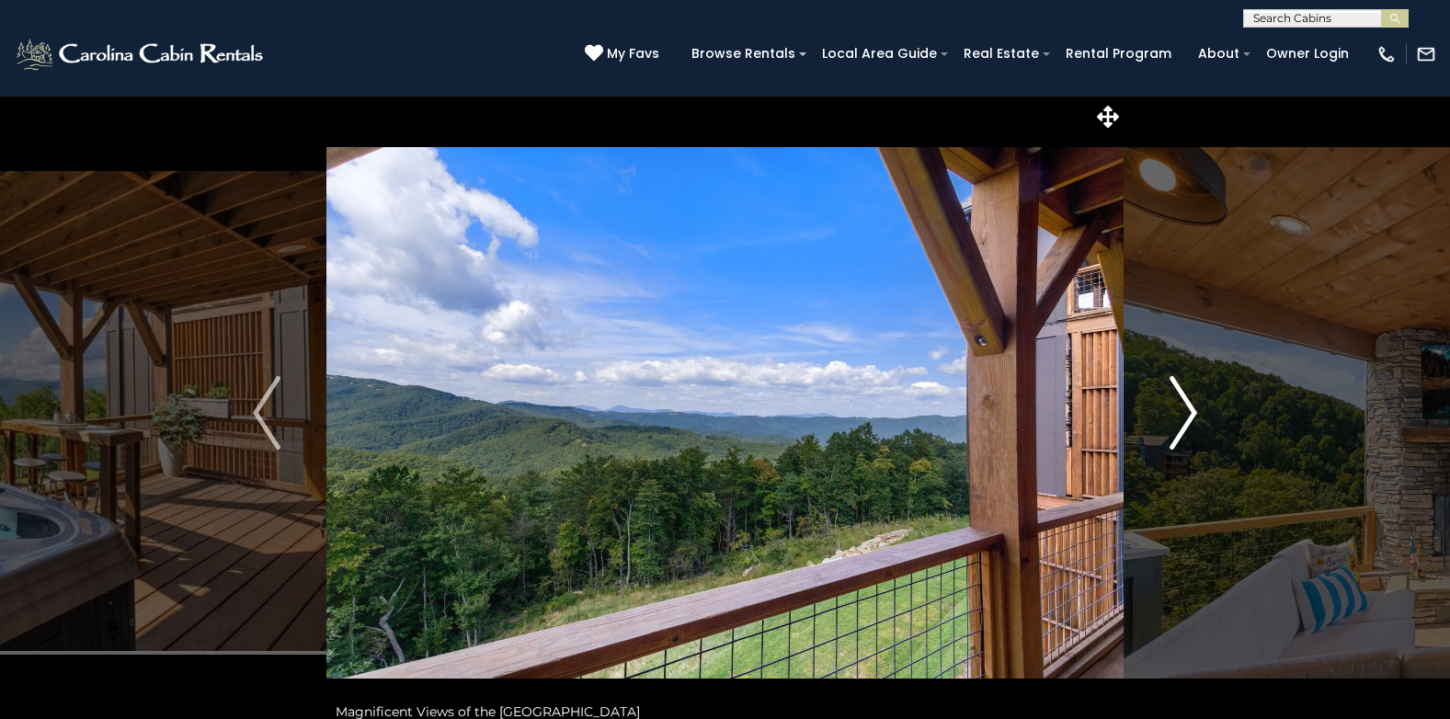
click at [1186, 424] on img "Next" at bounding box center [1184, 413] width 28 height 74
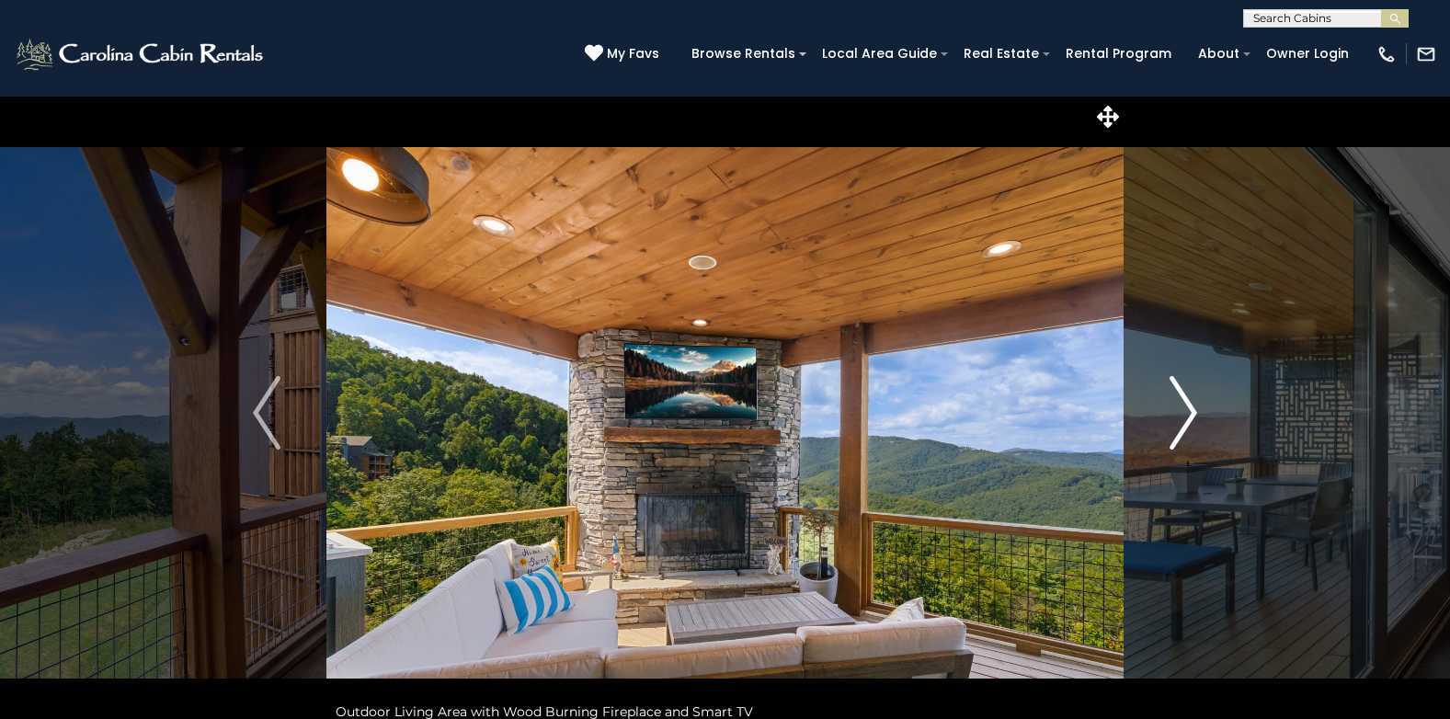
click at [1186, 424] on img "Next" at bounding box center [1184, 413] width 28 height 74
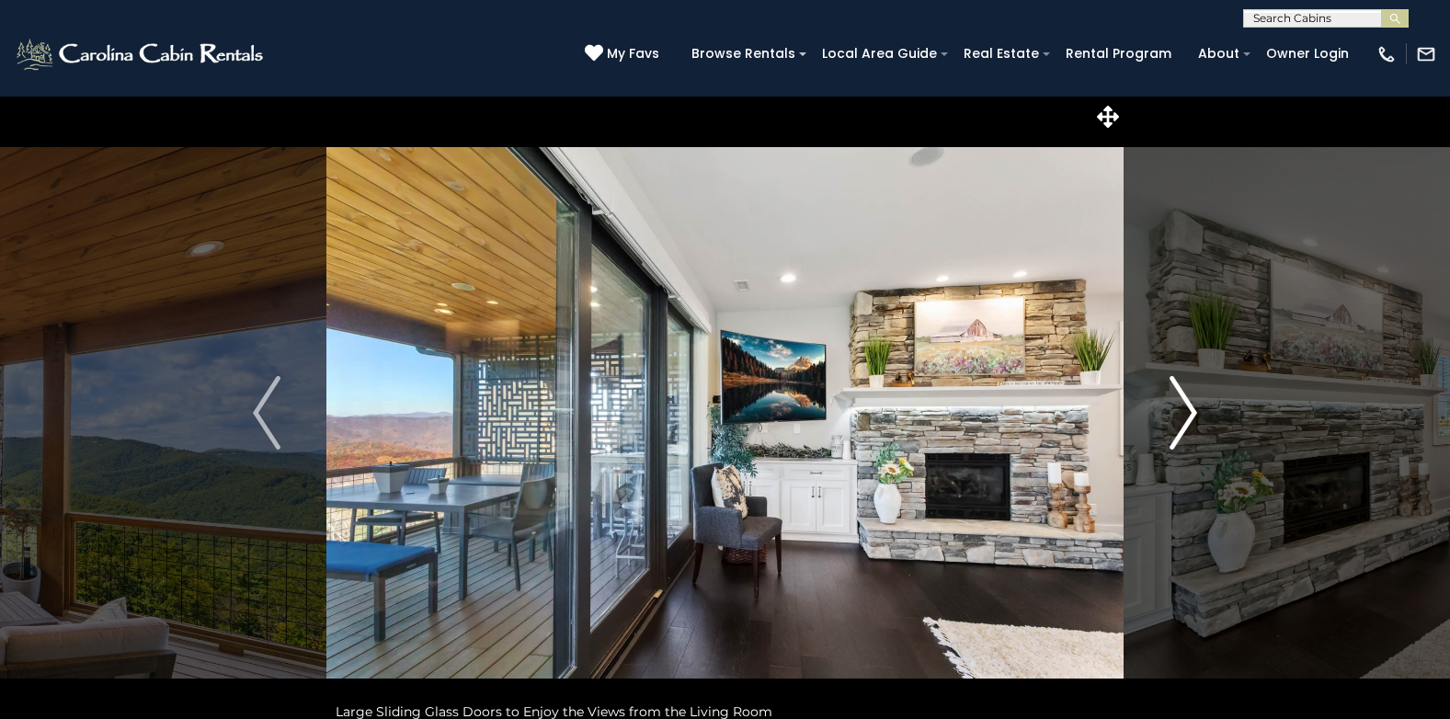
click at [1186, 424] on img "Next" at bounding box center [1184, 413] width 28 height 74
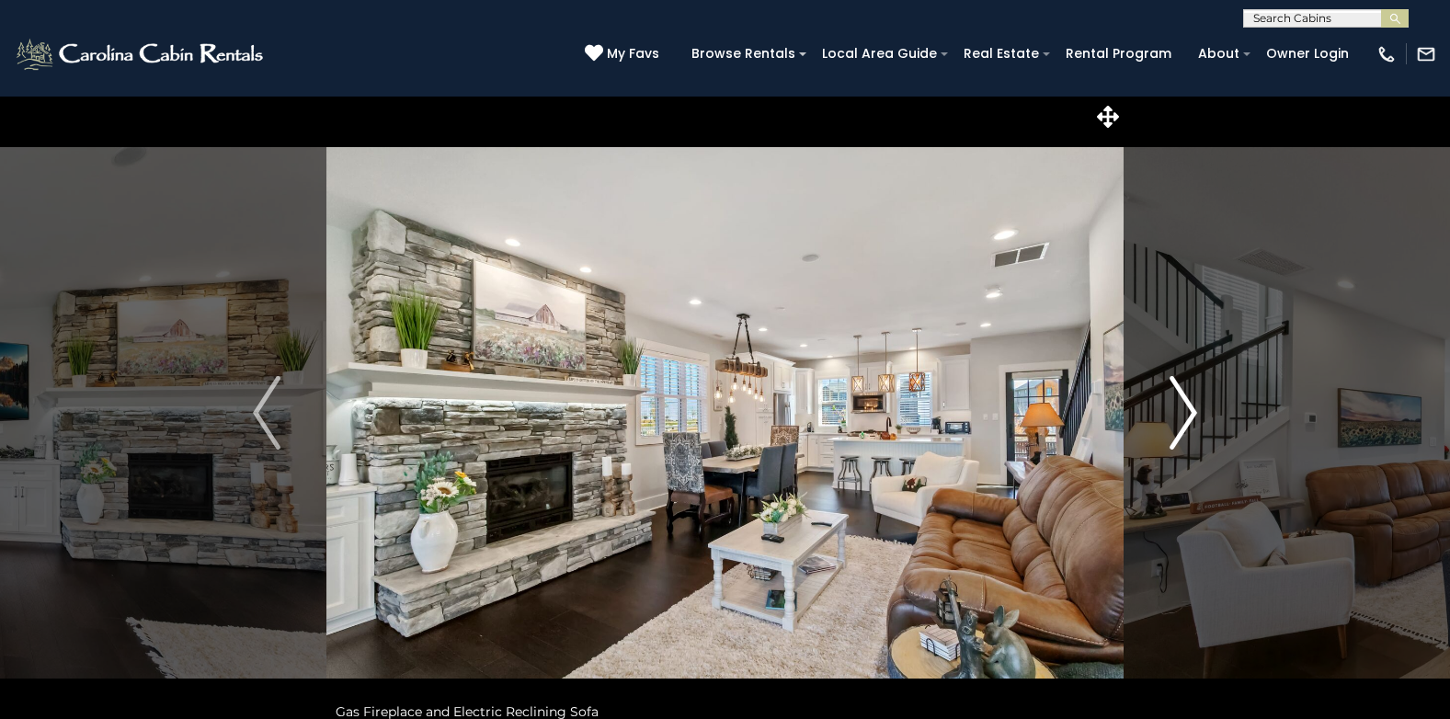
click at [1186, 424] on img "Next" at bounding box center [1184, 413] width 28 height 74
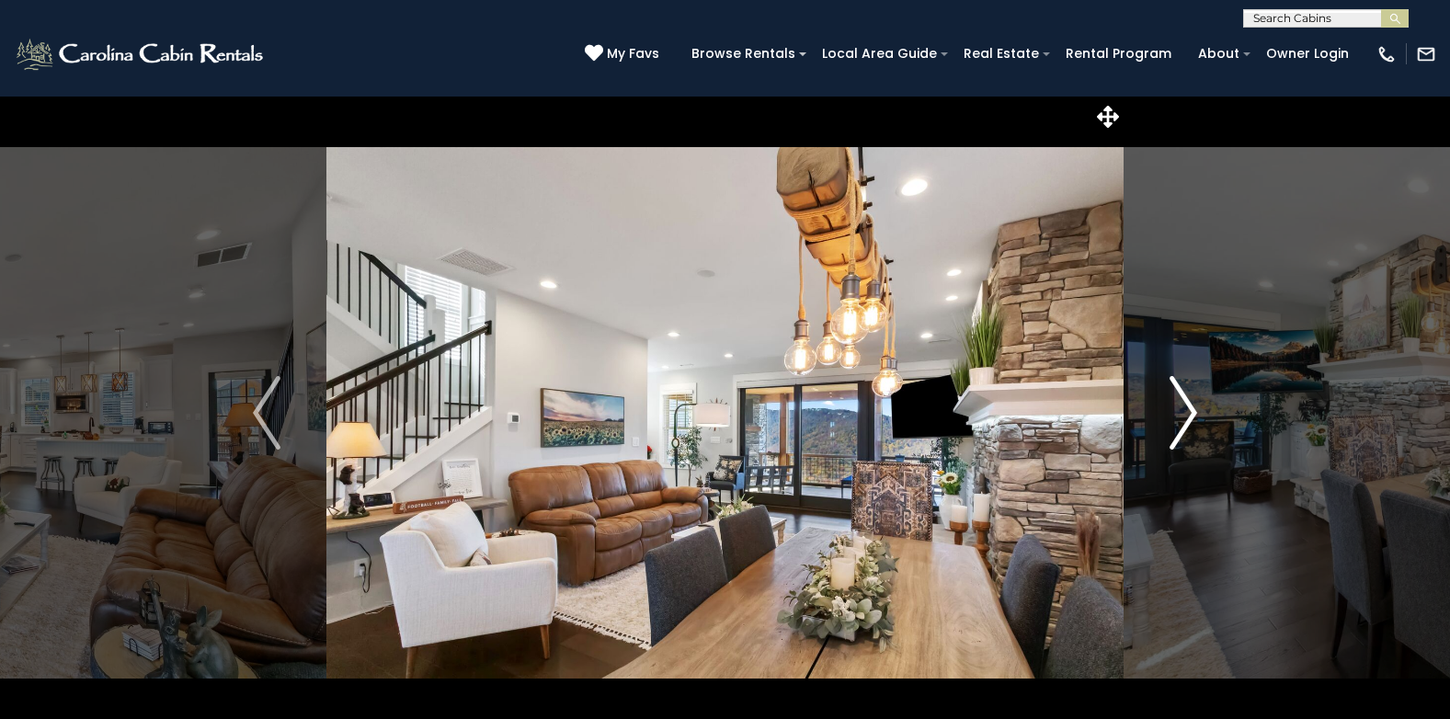
click at [1186, 424] on img "Next" at bounding box center [1184, 413] width 28 height 74
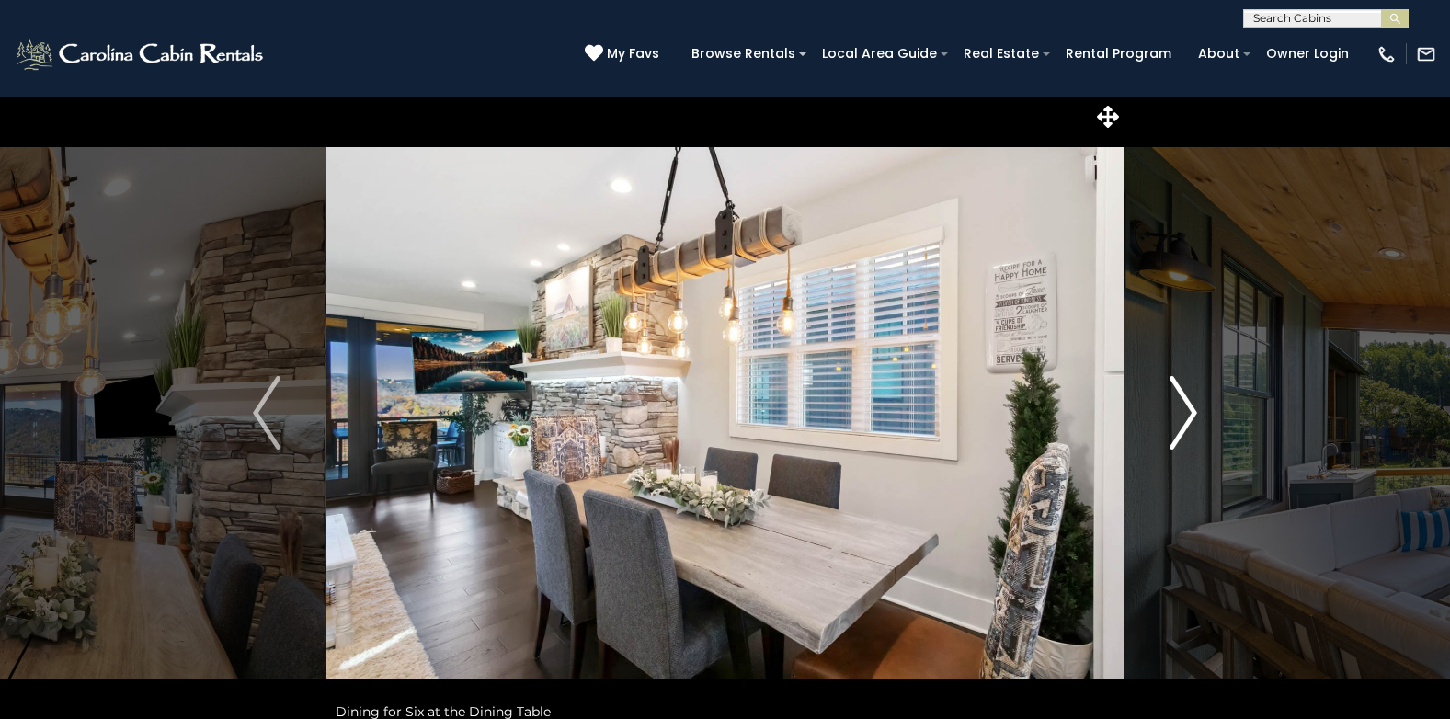
click at [1186, 424] on img "Next" at bounding box center [1184, 413] width 28 height 74
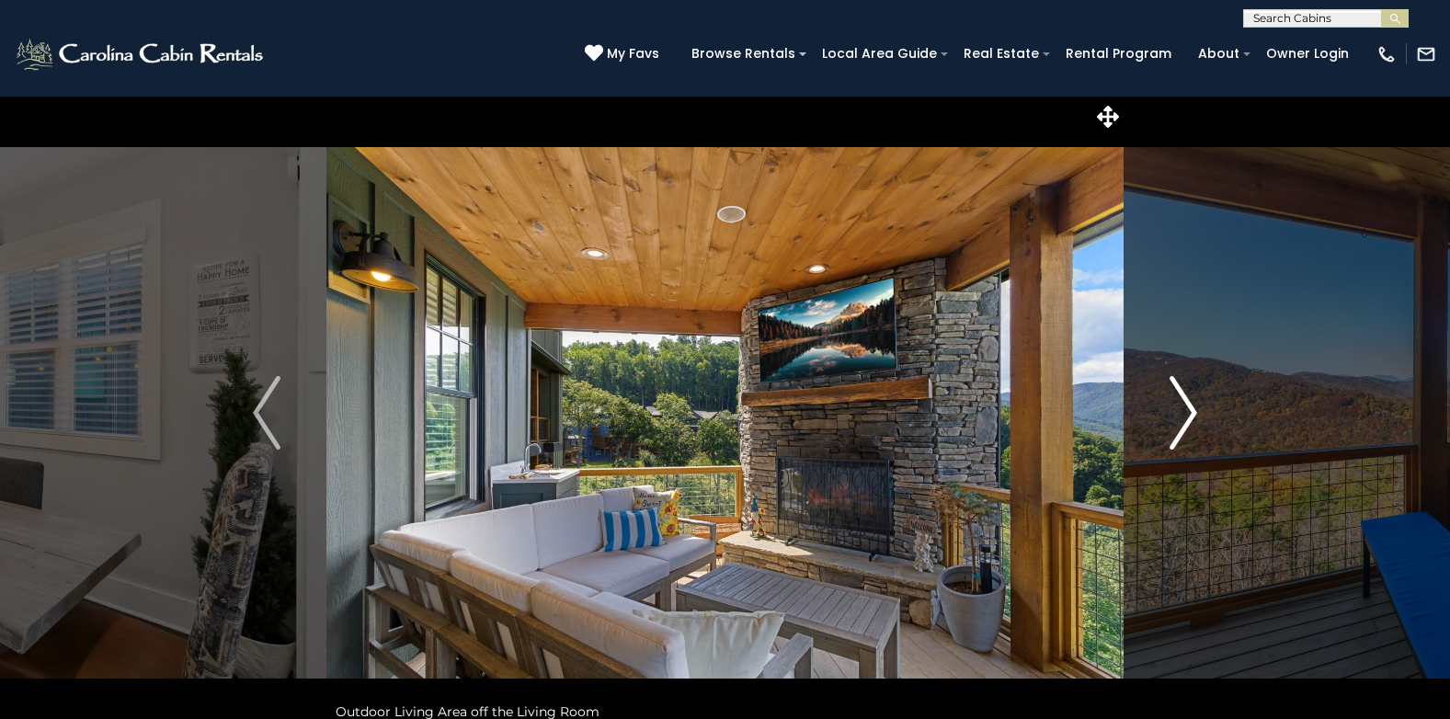
click at [1186, 424] on img "Next" at bounding box center [1184, 413] width 28 height 74
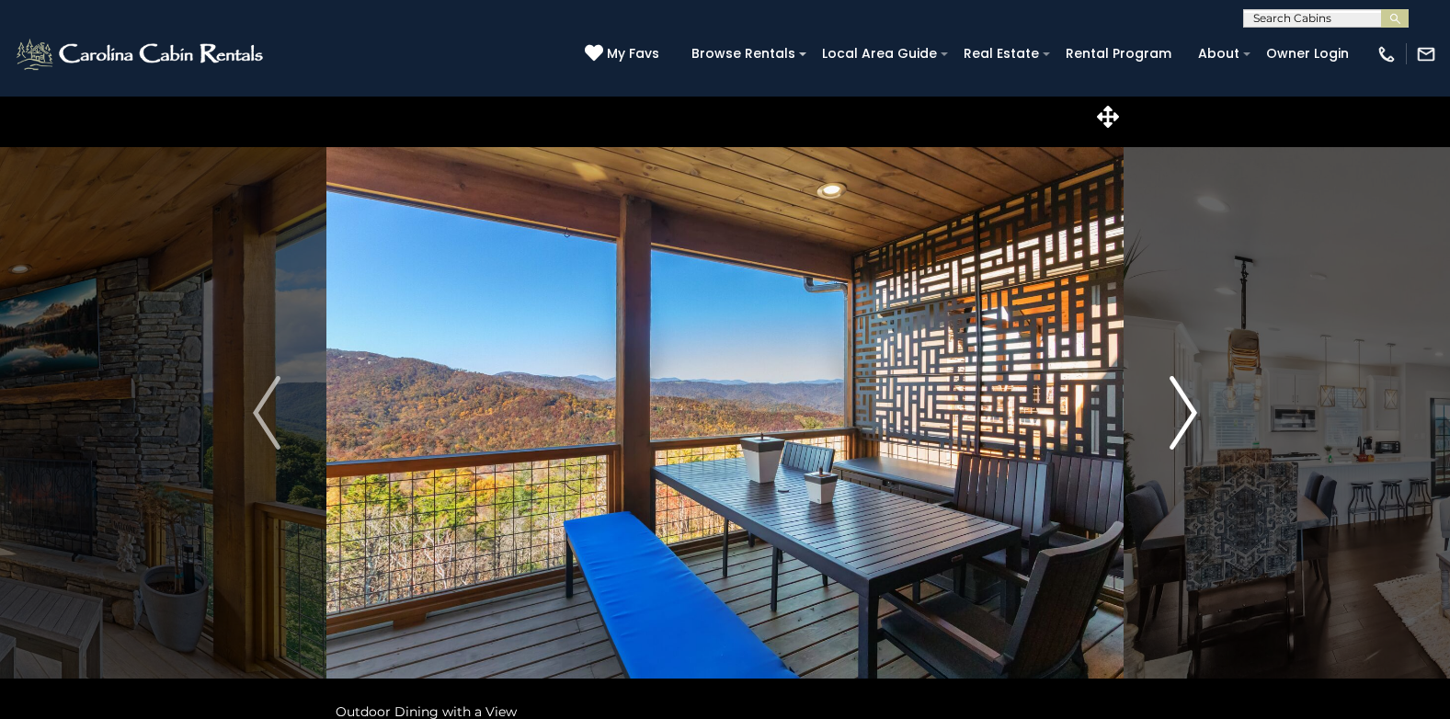
click at [1186, 424] on img "Next" at bounding box center [1184, 413] width 28 height 74
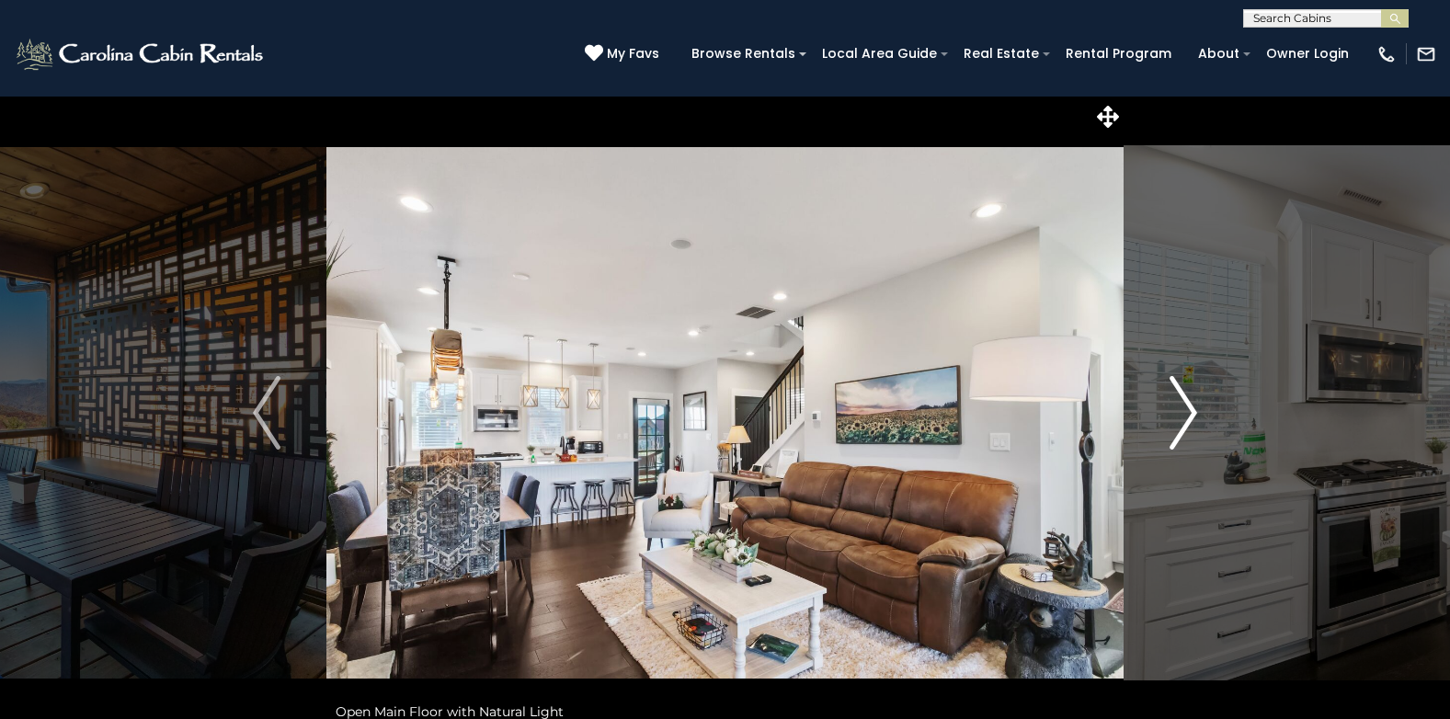
click at [1186, 424] on img "Next" at bounding box center [1184, 413] width 28 height 74
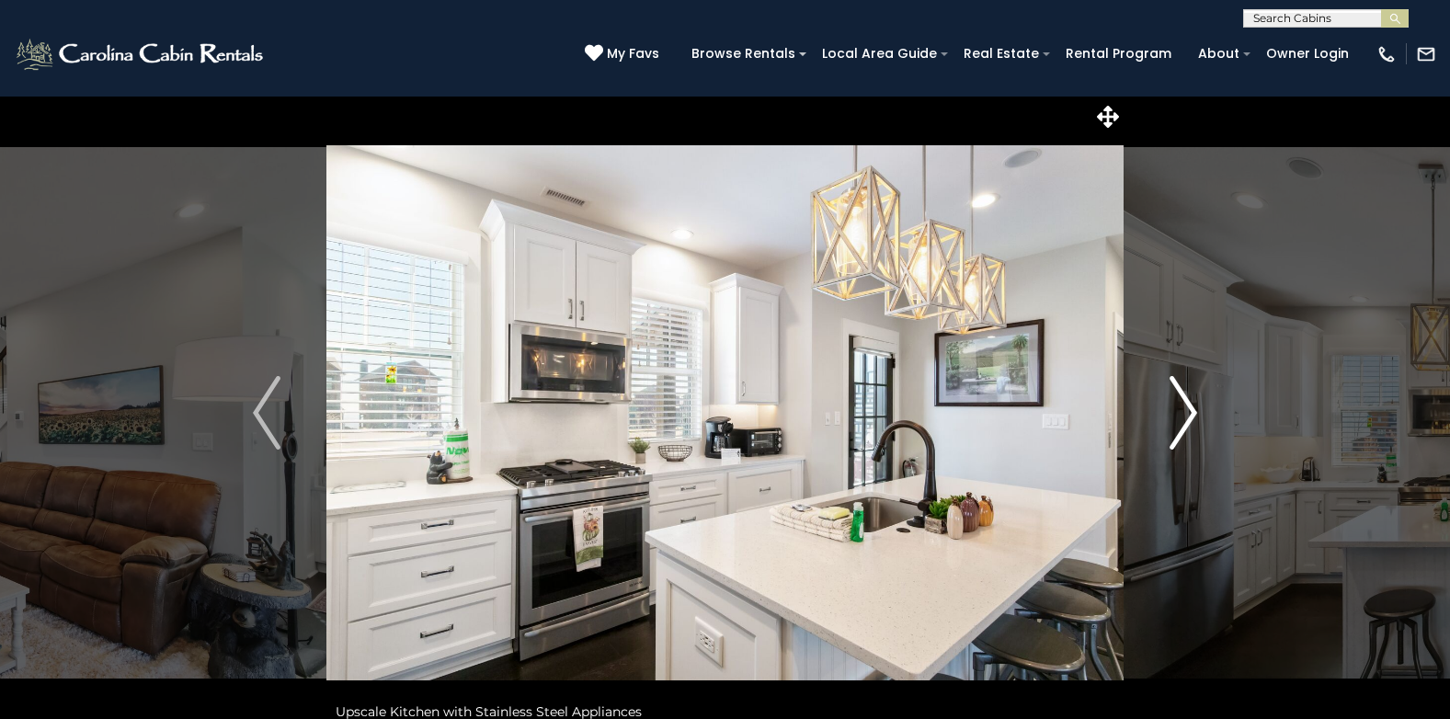
click at [1186, 424] on img "Next" at bounding box center [1184, 413] width 28 height 74
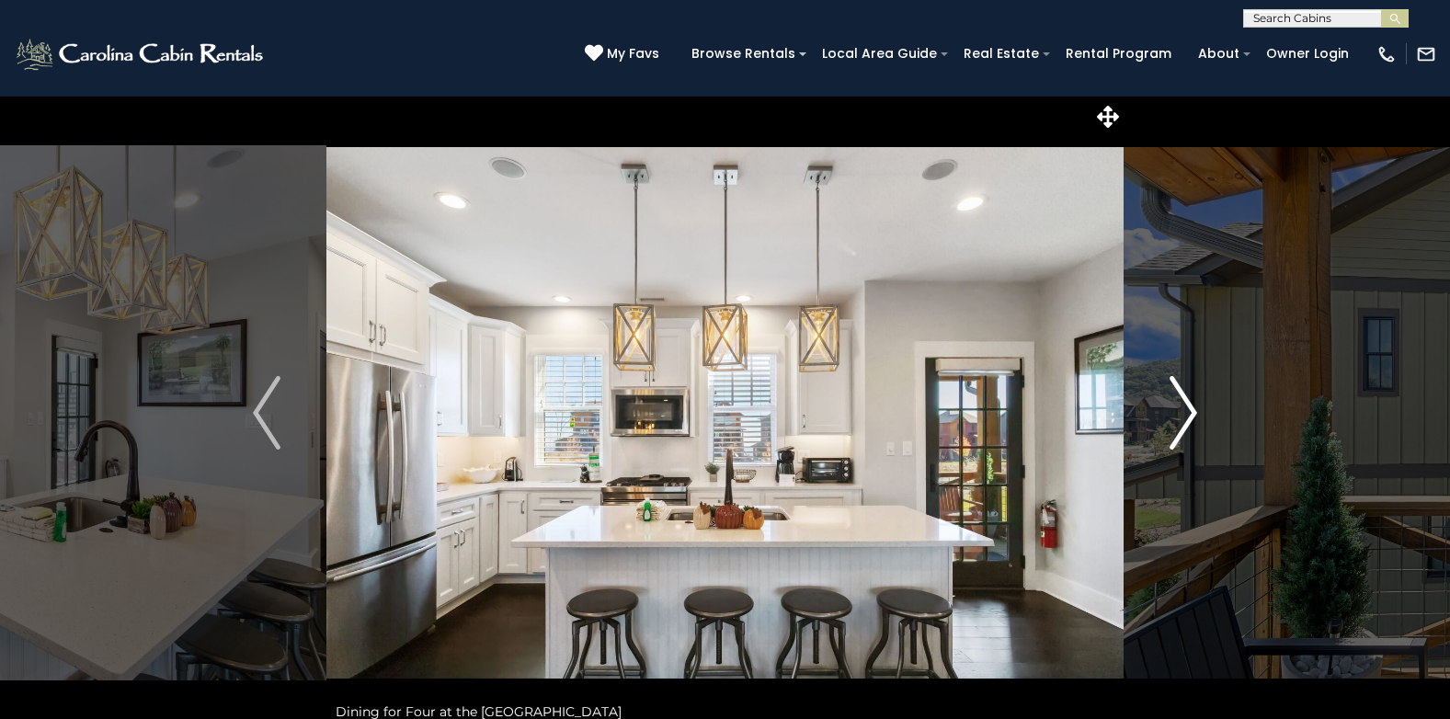
click at [1186, 425] on img "Next" at bounding box center [1184, 413] width 28 height 74
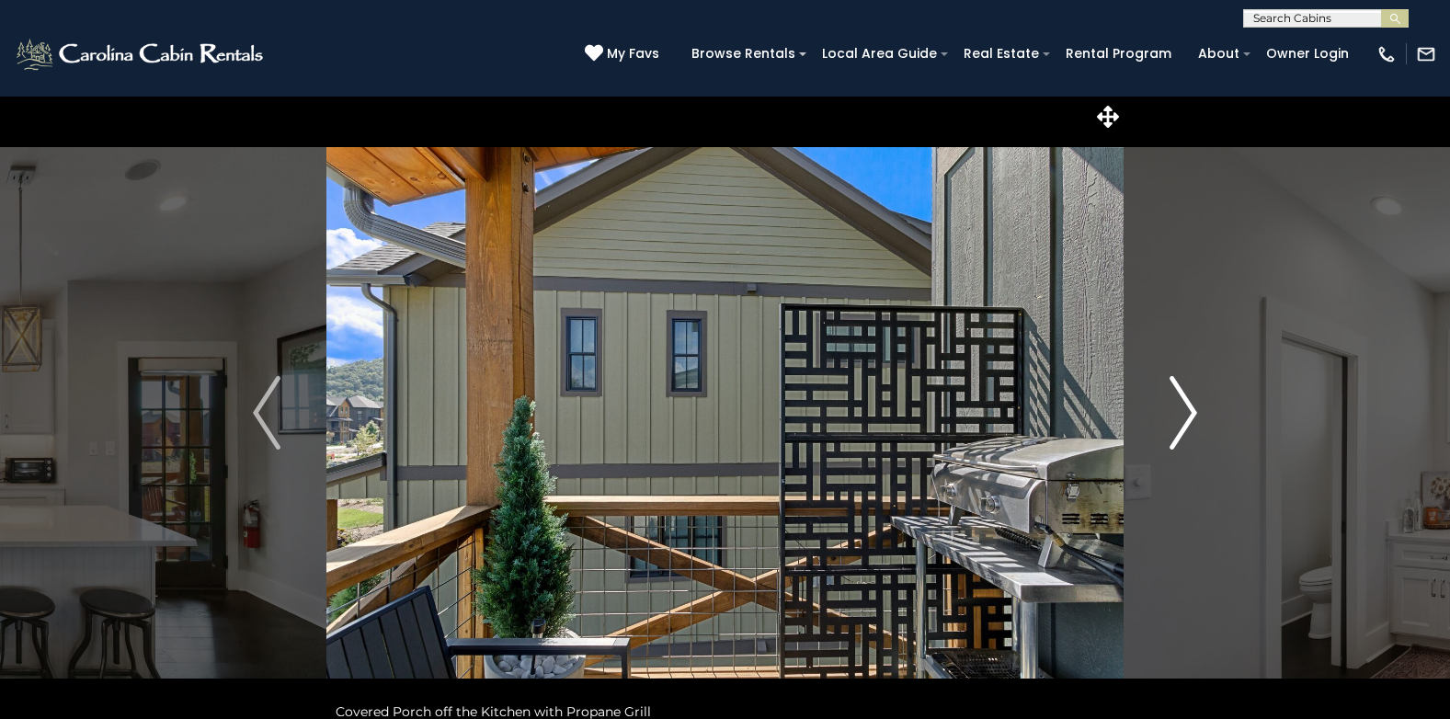
click at [1185, 425] on img "Next" at bounding box center [1184, 413] width 28 height 74
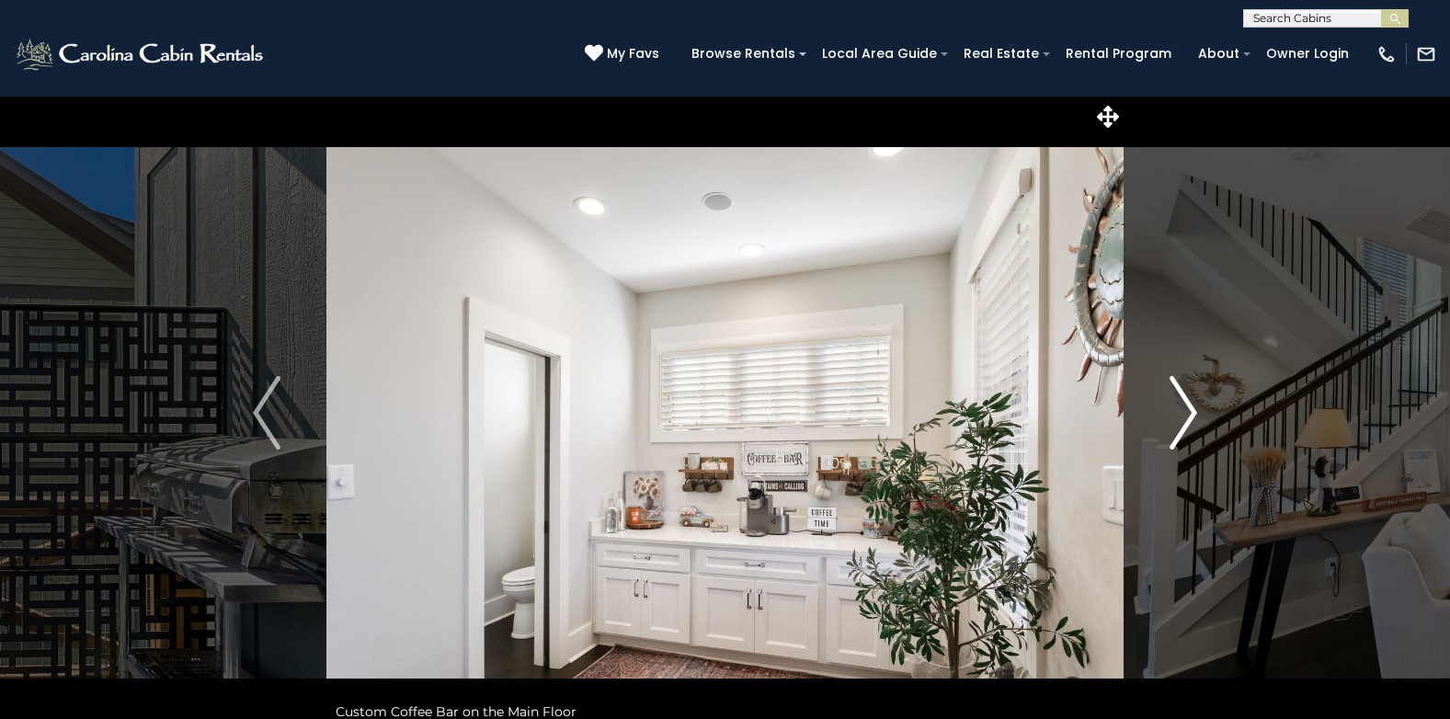
click at [1185, 425] on img "Next" at bounding box center [1184, 413] width 28 height 74
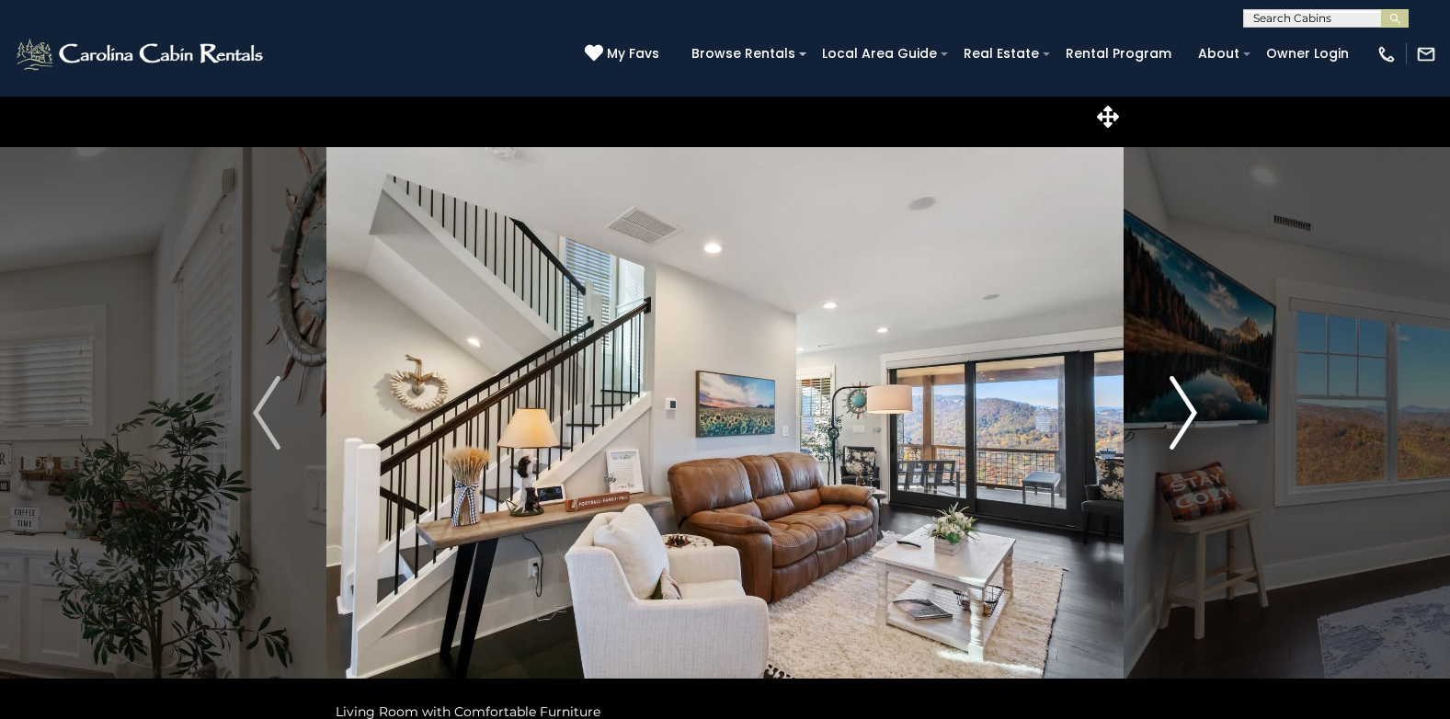
click at [1185, 427] on img "Next" at bounding box center [1184, 413] width 28 height 74
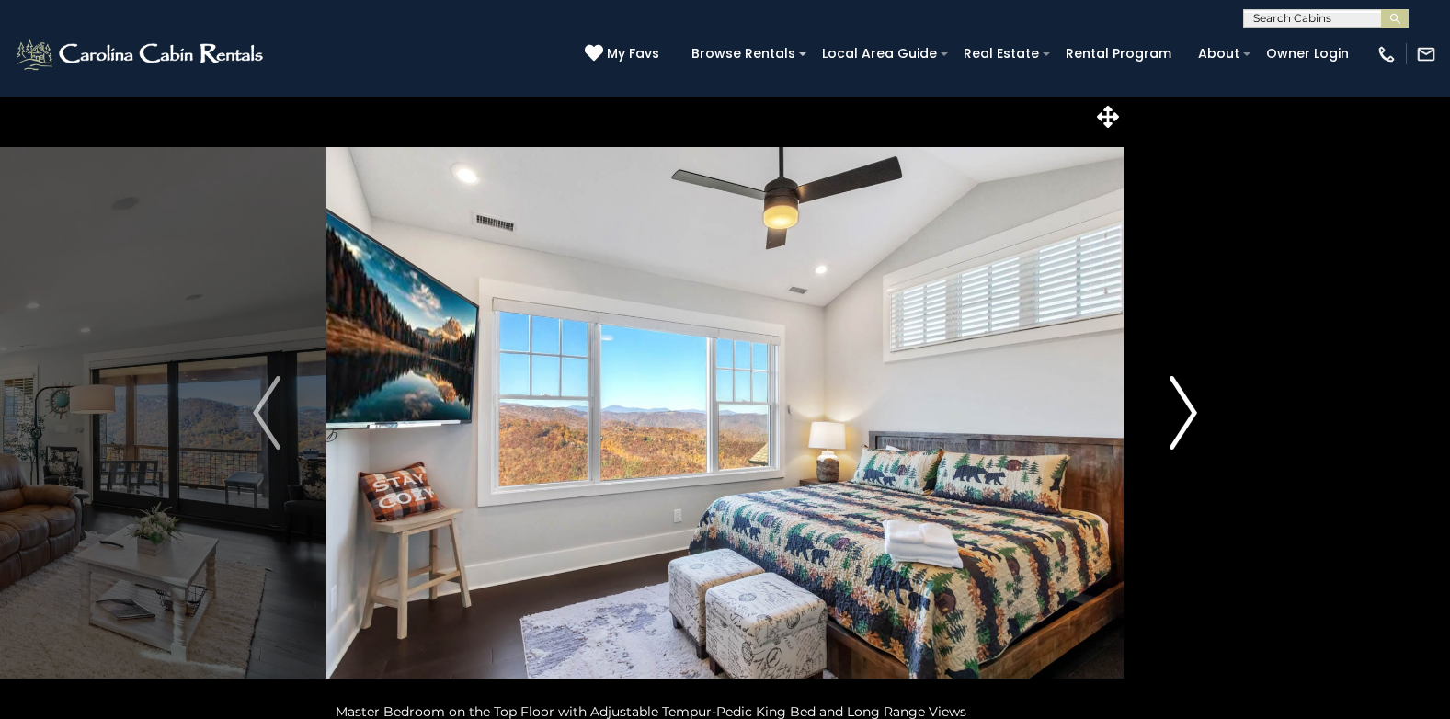
click at [1185, 427] on img "Next" at bounding box center [1184, 413] width 28 height 74
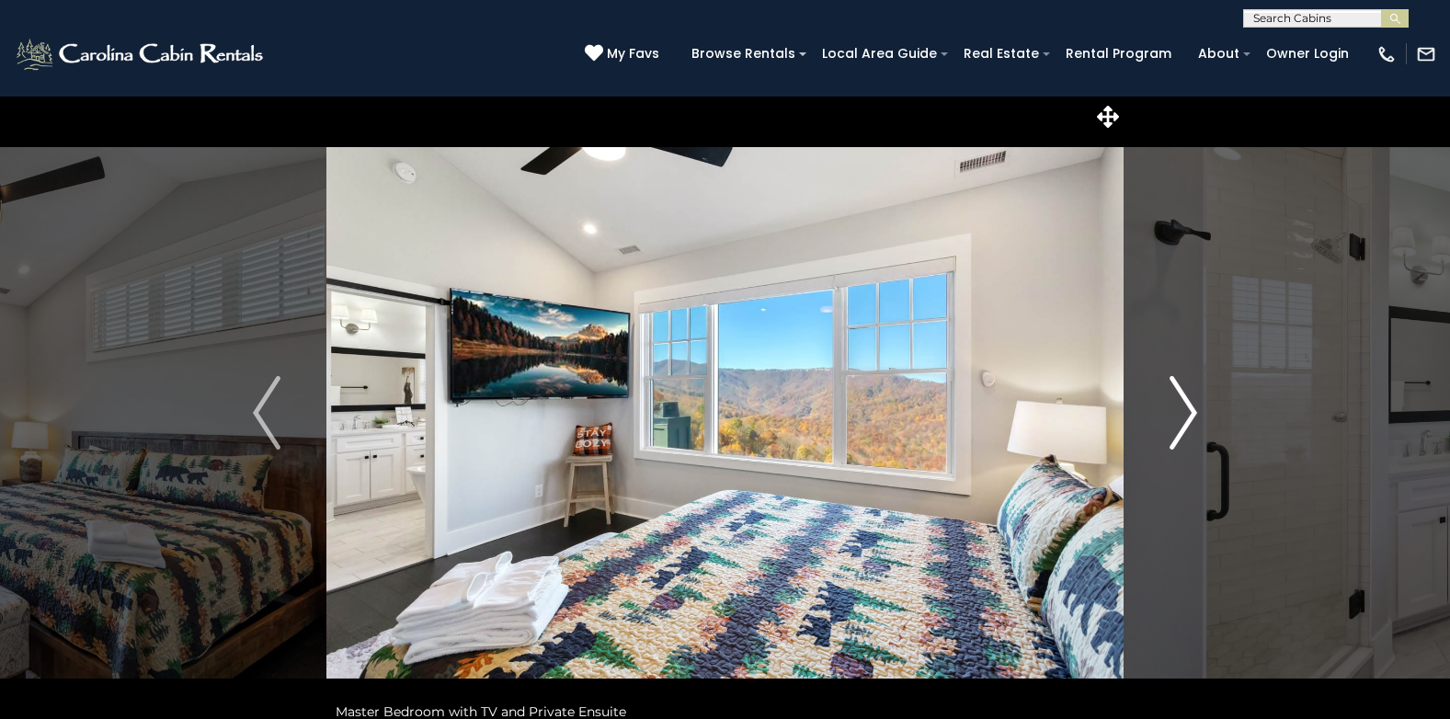
click at [1185, 427] on img "Next" at bounding box center [1184, 413] width 28 height 74
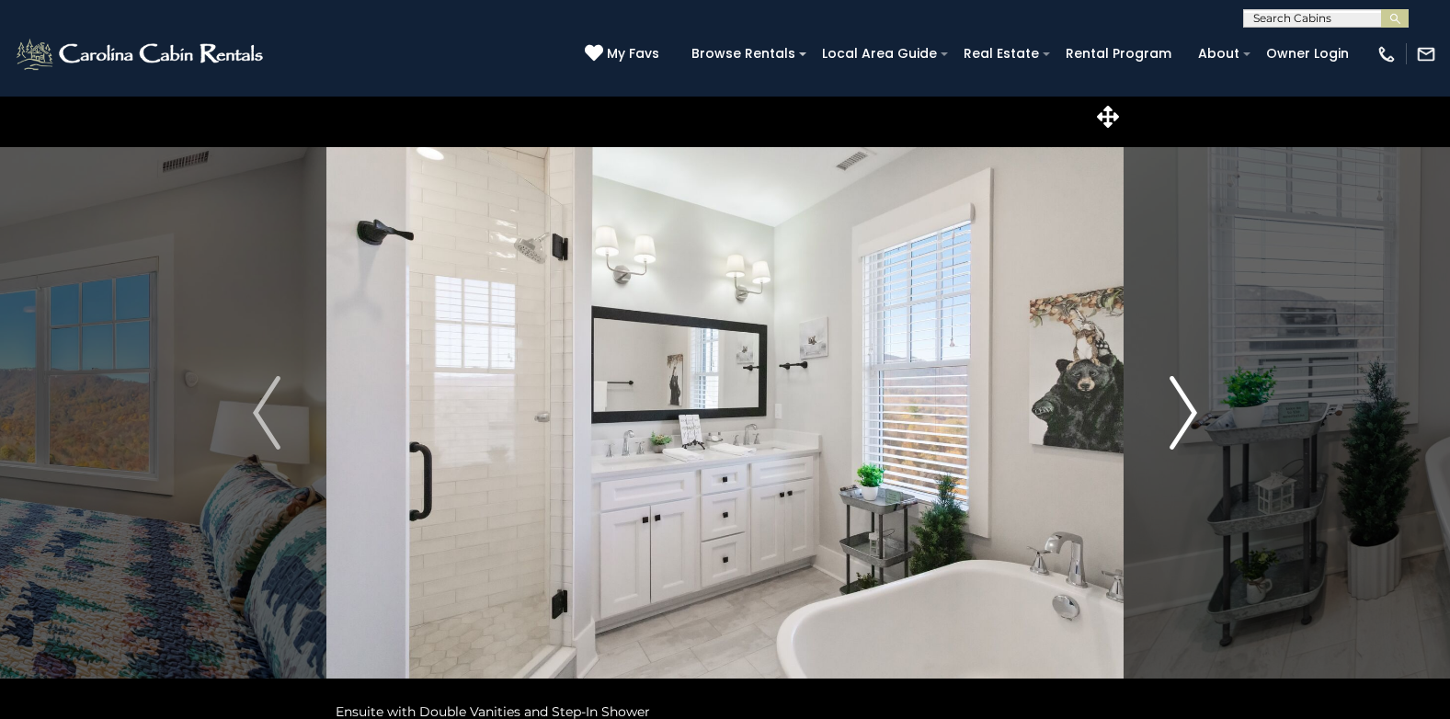
click at [1185, 427] on img "Next" at bounding box center [1184, 413] width 28 height 74
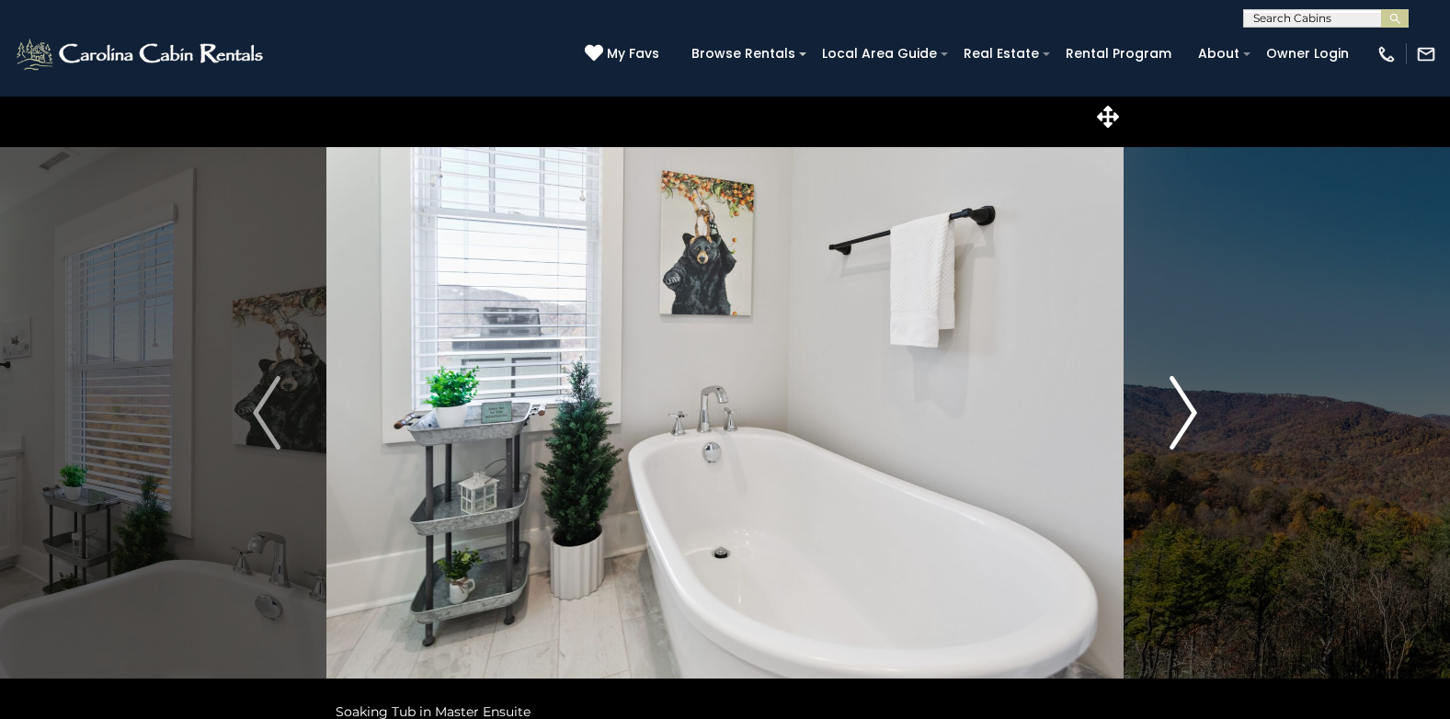
click at [1184, 429] on img "Next" at bounding box center [1184, 413] width 28 height 74
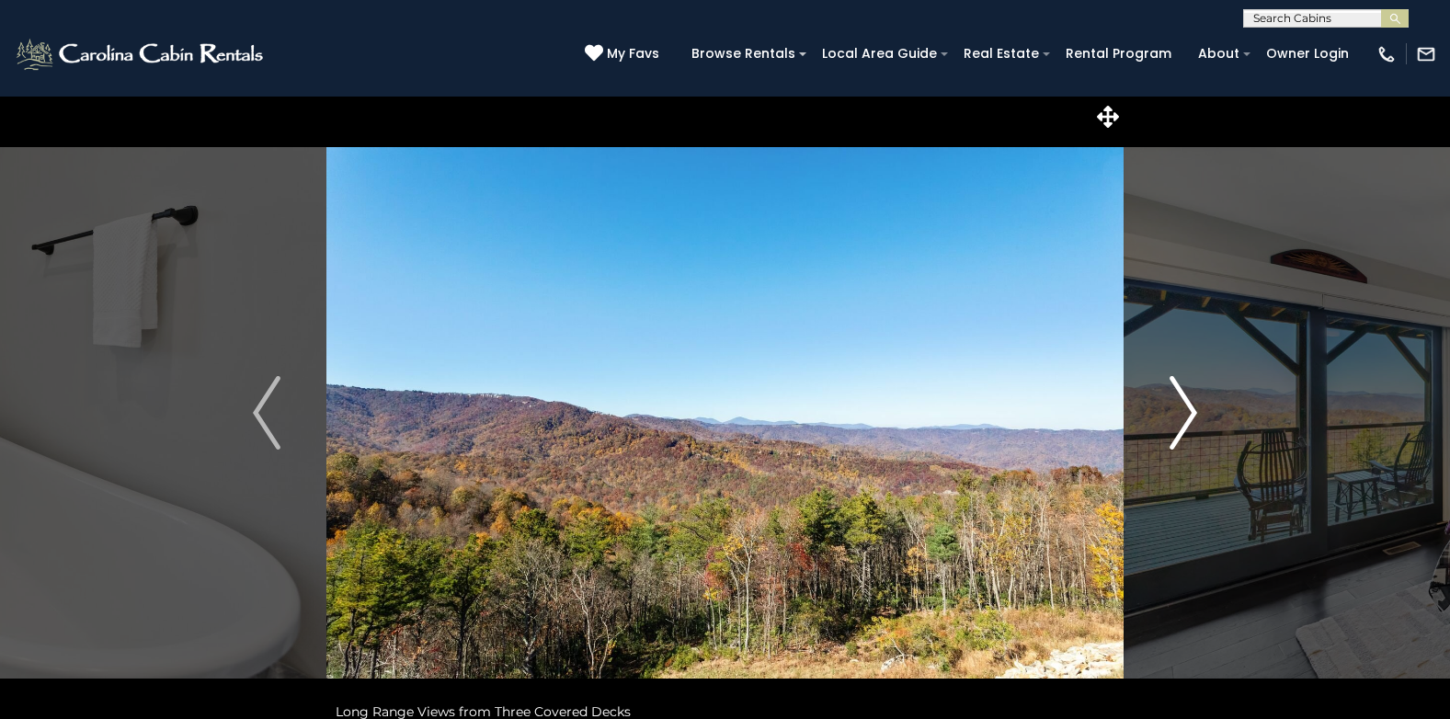
click at [1184, 429] on img "Next" at bounding box center [1184, 413] width 28 height 74
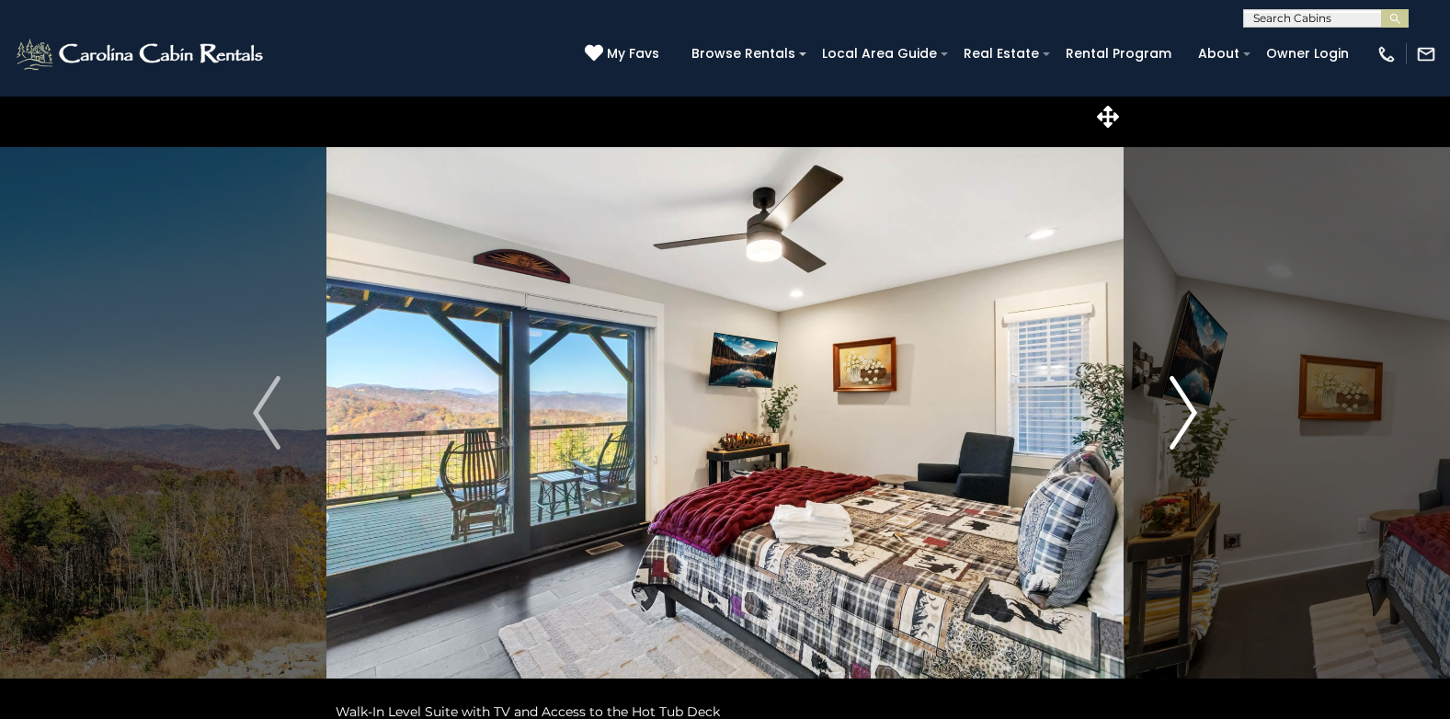
click at [1165, 427] on button "Next" at bounding box center [1184, 413] width 120 height 635
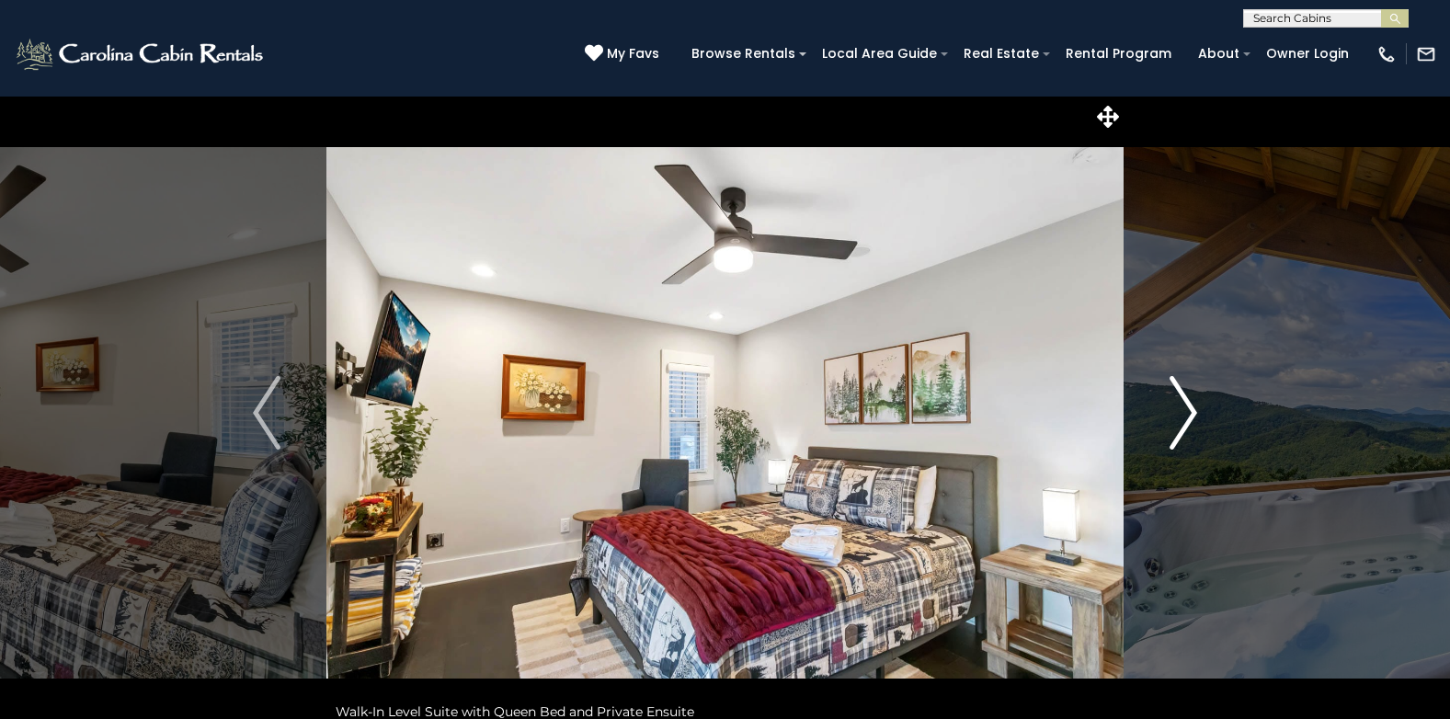
click at [1188, 423] on img "Next" at bounding box center [1184, 413] width 28 height 74
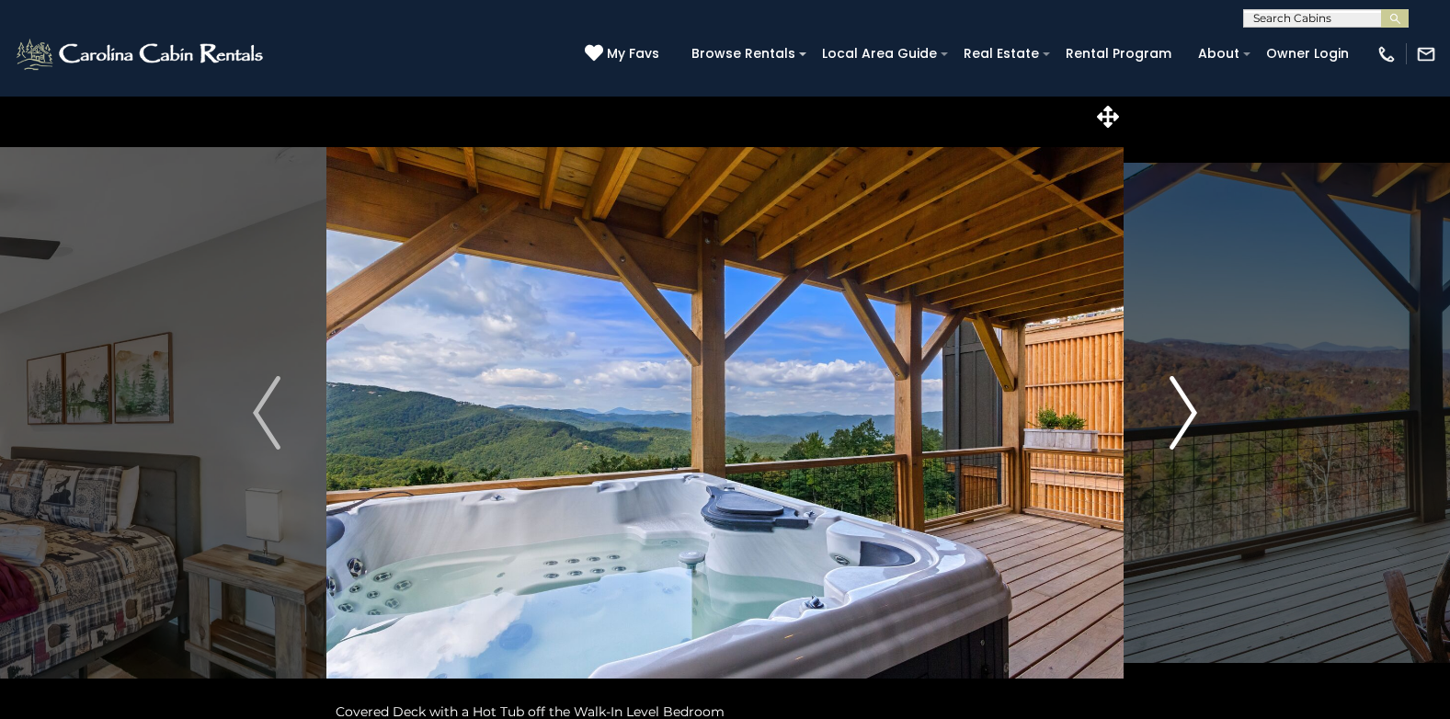
click at [1187, 423] on img "Next" at bounding box center [1184, 413] width 28 height 74
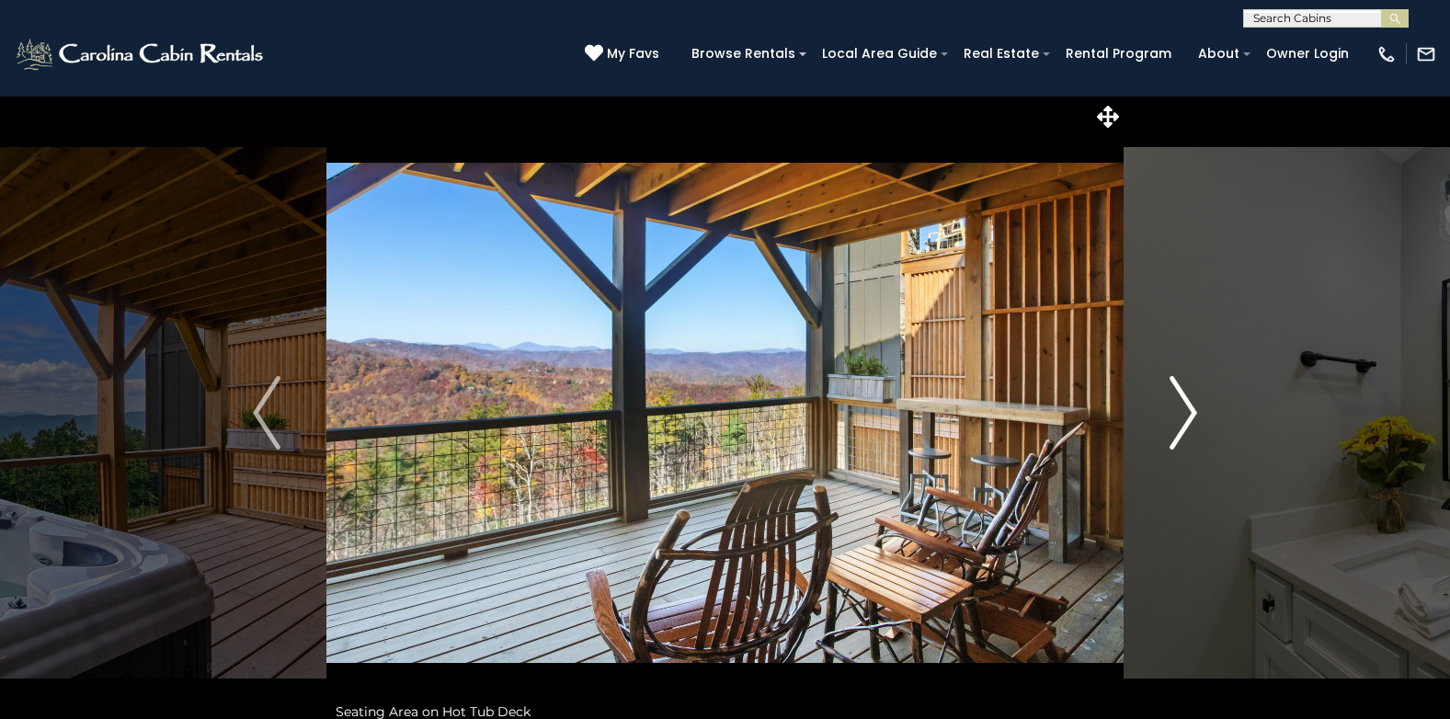
click at [1187, 423] on img "Next" at bounding box center [1184, 413] width 28 height 74
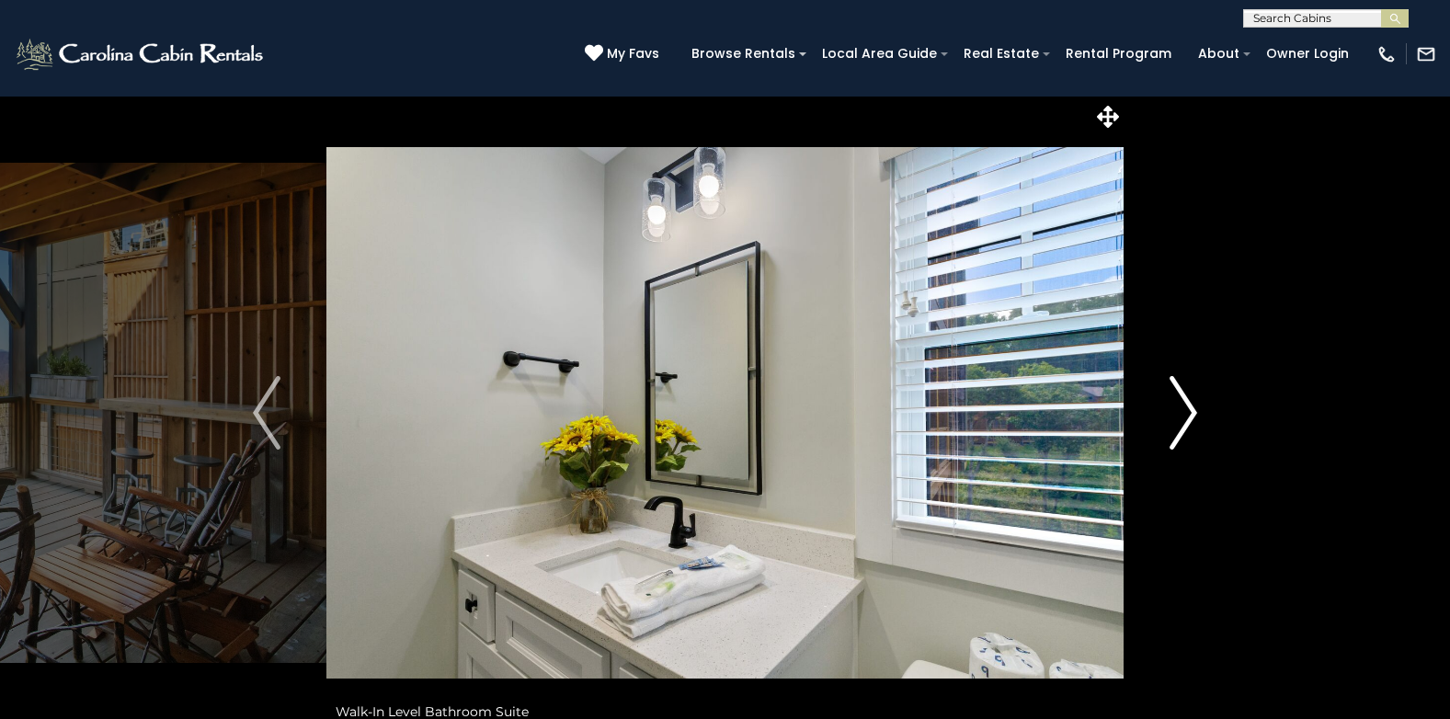
click at [1186, 425] on img "Next" at bounding box center [1184, 413] width 28 height 74
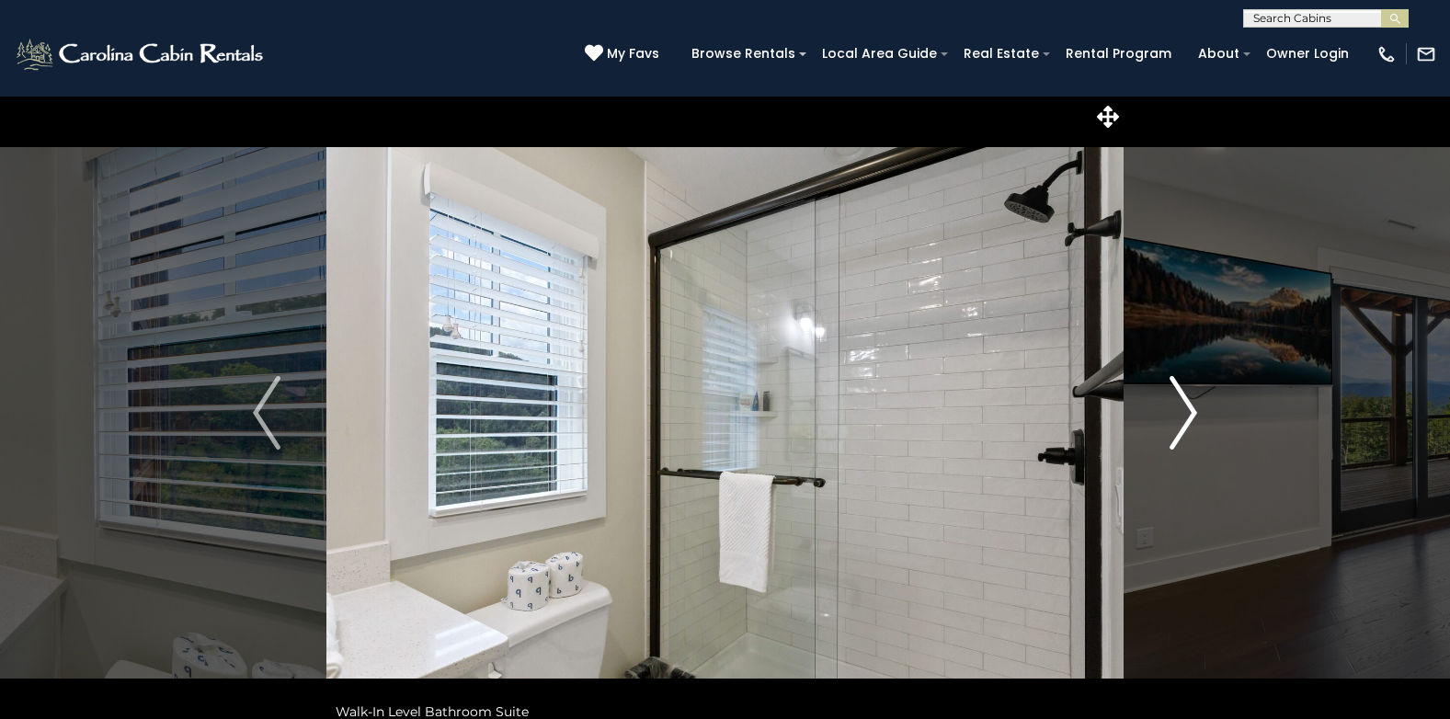
click at [1186, 425] on img "Next" at bounding box center [1184, 413] width 28 height 74
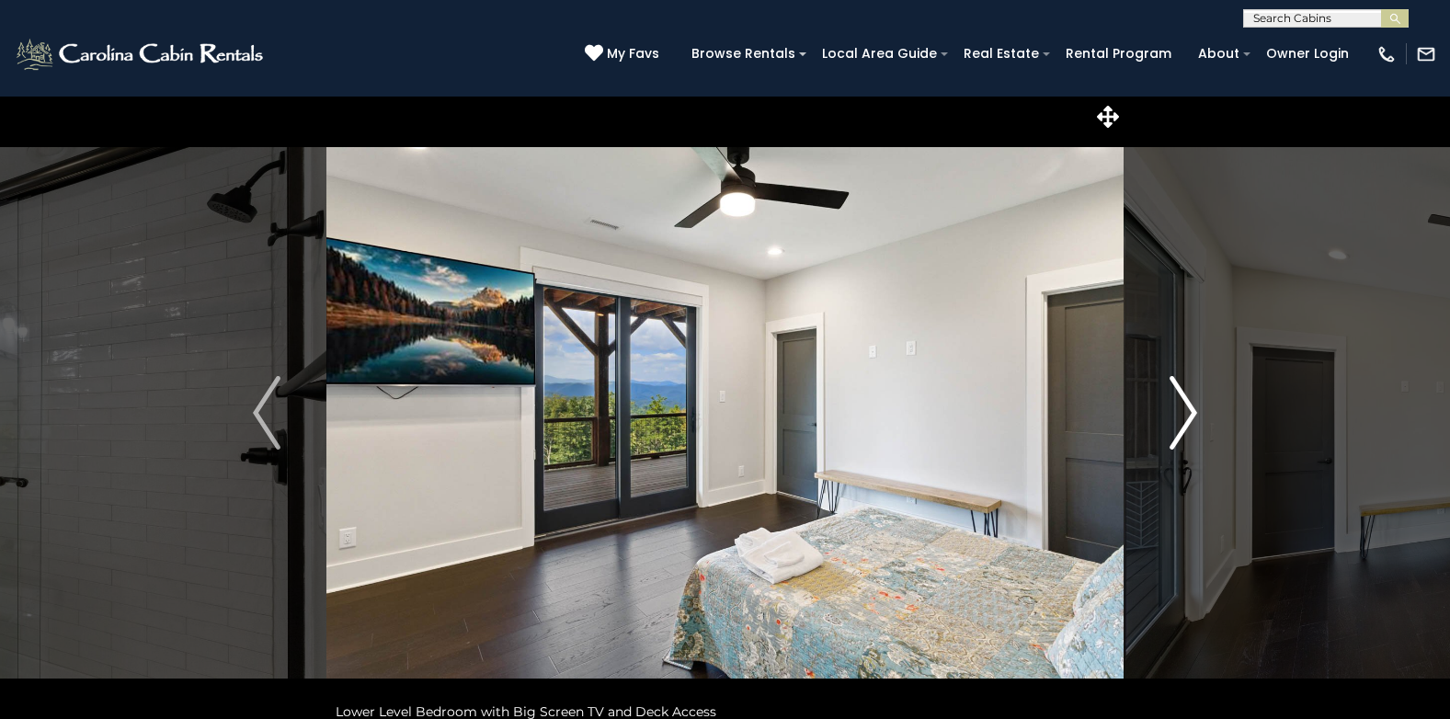
click at [1186, 425] on img "Next" at bounding box center [1184, 413] width 28 height 74
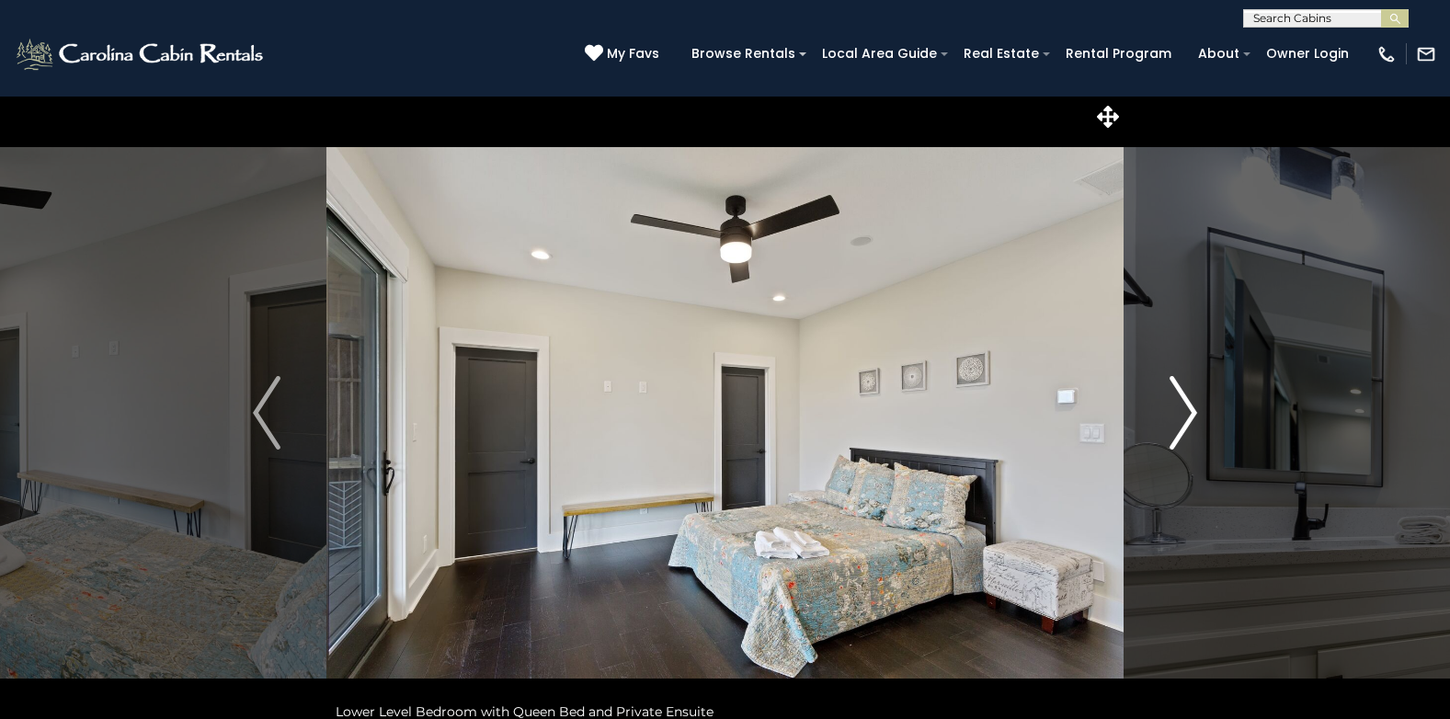
click at [1186, 425] on img "Next" at bounding box center [1184, 413] width 28 height 74
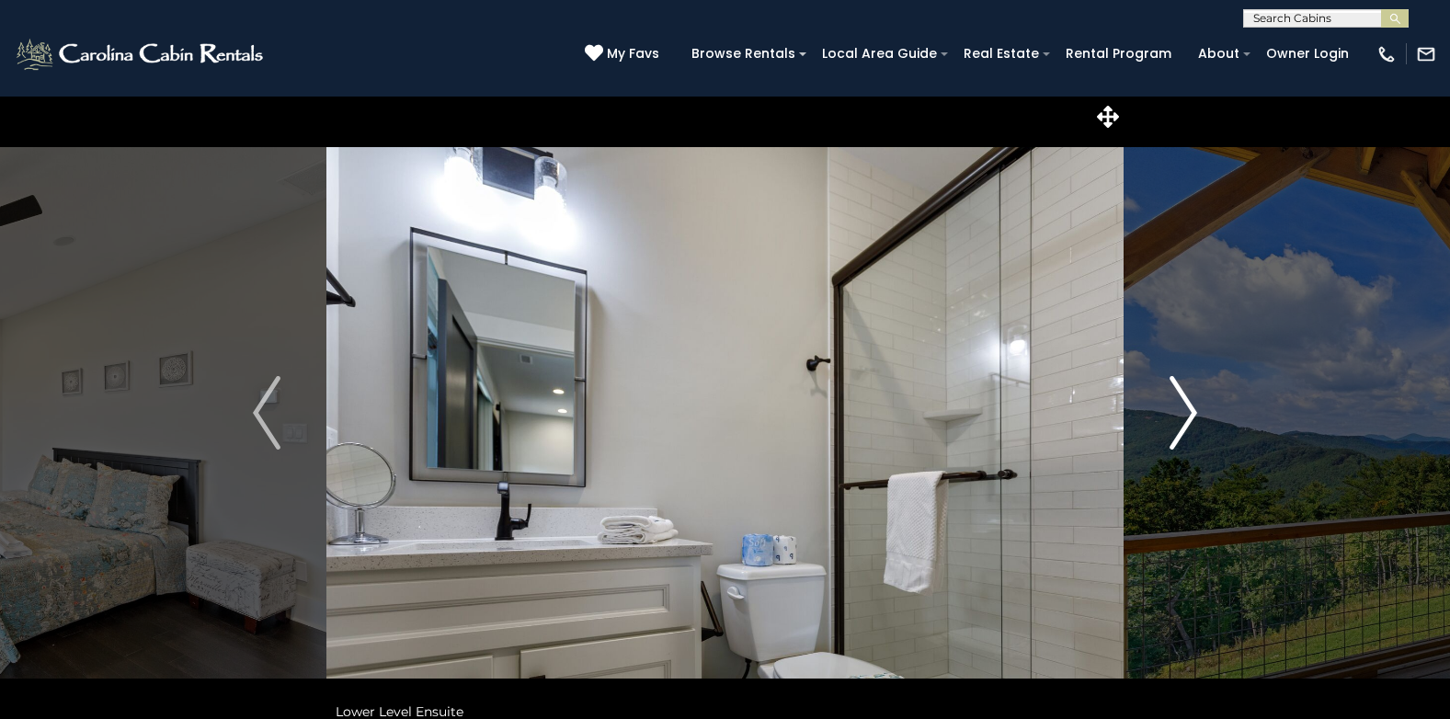
click at [1186, 425] on img "Next" at bounding box center [1184, 413] width 28 height 74
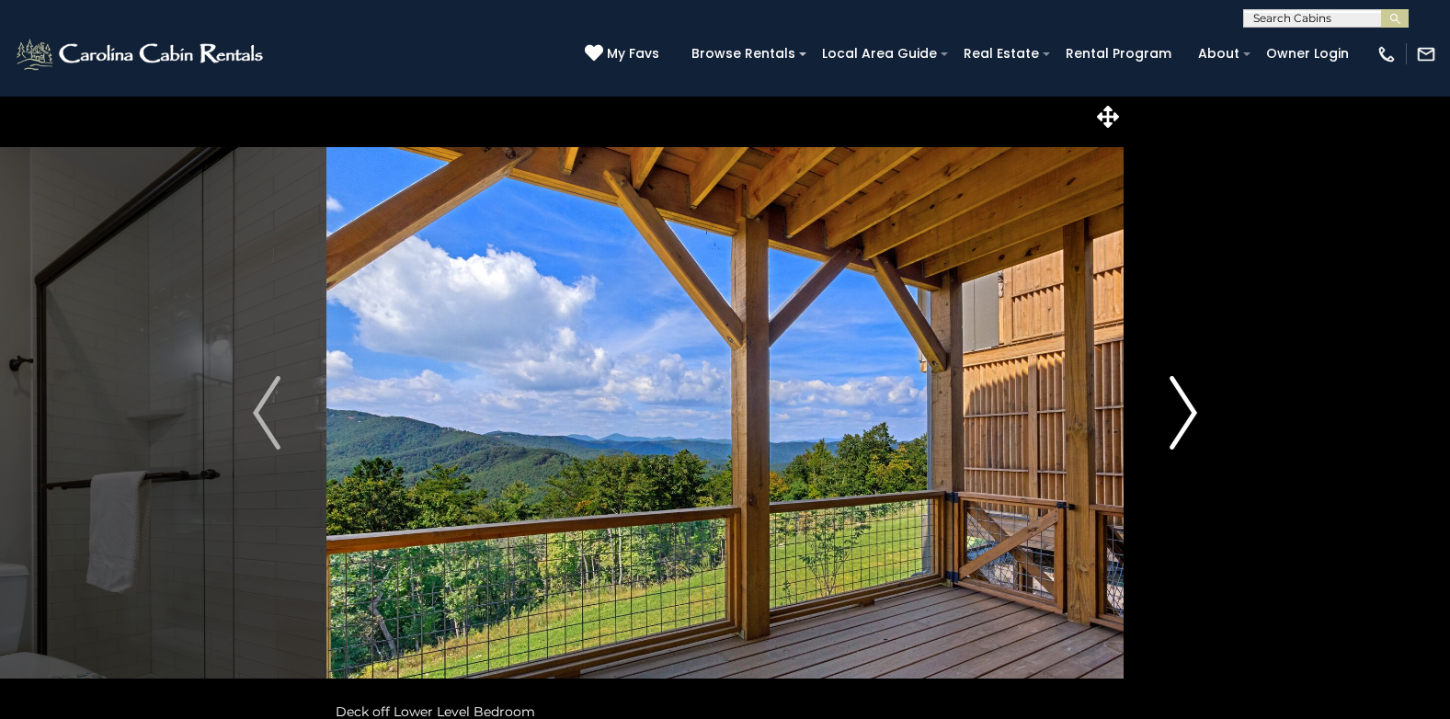
click at [1186, 425] on img "Next" at bounding box center [1184, 413] width 28 height 74
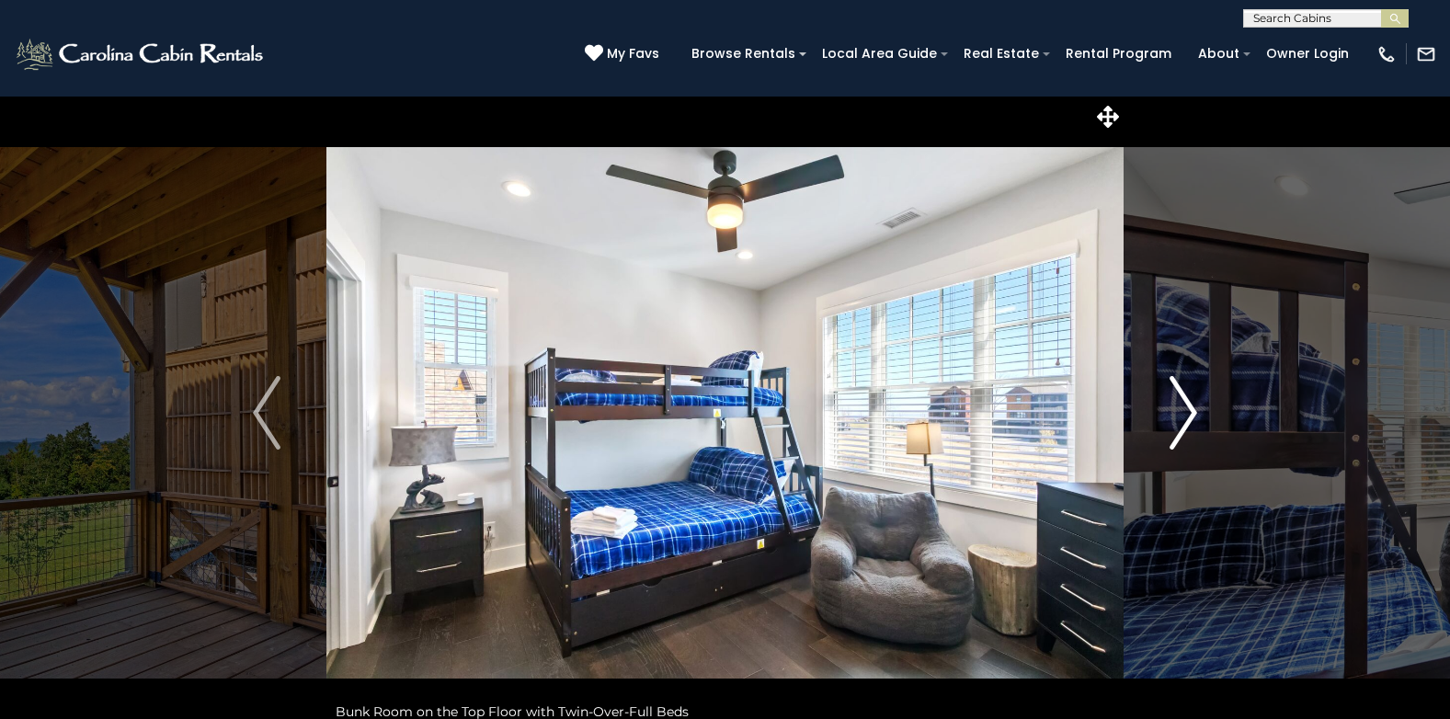
click at [1186, 425] on img "Next" at bounding box center [1184, 413] width 28 height 74
